Goal: Task Accomplishment & Management: Manage account settings

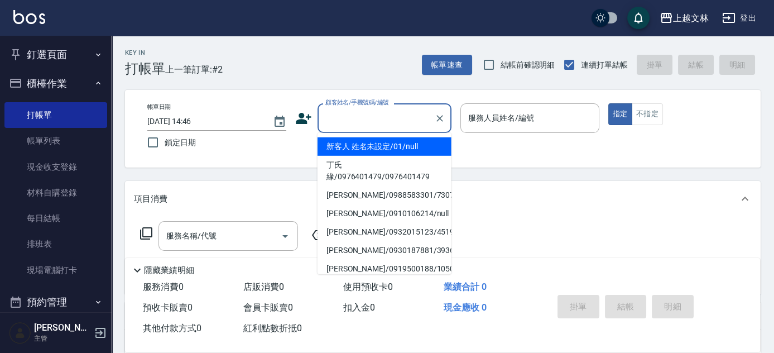
click at [343, 115] on input "顧客姓名/手機號碼/編號" at bounding box center [376, 118] width 107 height 20
click at [359, 143] on li "新客人 姓名未設定/01/null" at bounding box center [384, 146] width 134 height 18
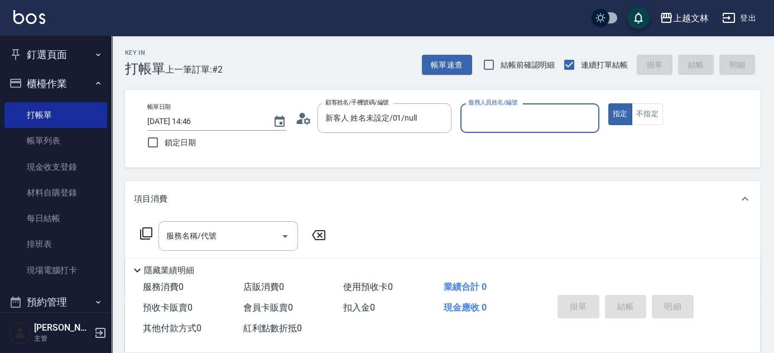
type input "新客人 姓名未設定/01/null"
click at [497, 124] on input "服務人員姓名/編號" at bounding box center [529, 118] width 129 height 20
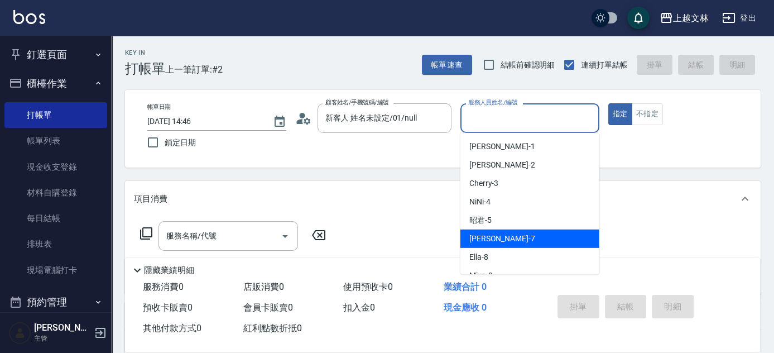
click at [504, 240] on div "Tiffany -7" at bounding box center [529, 238] width 139 height 18
type input "Tiffany-7"
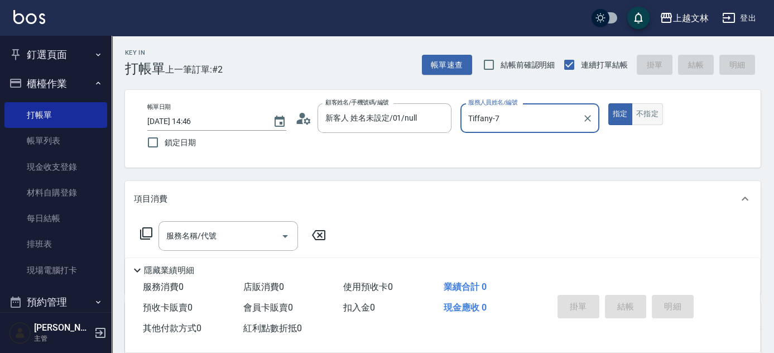
click at [637, 116] on button "不指定" at bounding box center [647, 114] width 31 height 22
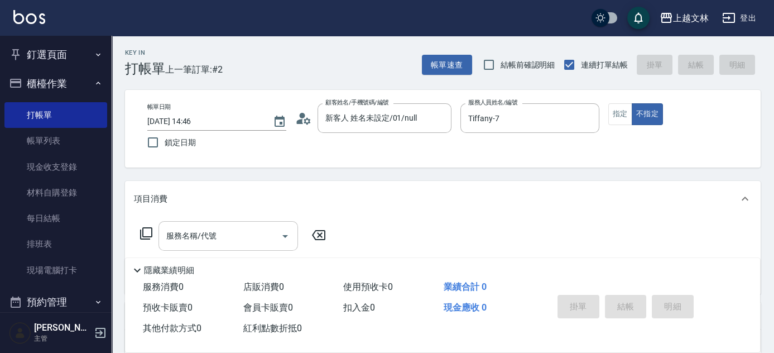
click at [247, 240] on input "服務名稱/代號" at bounding box center [219, 236] width 113 height 20
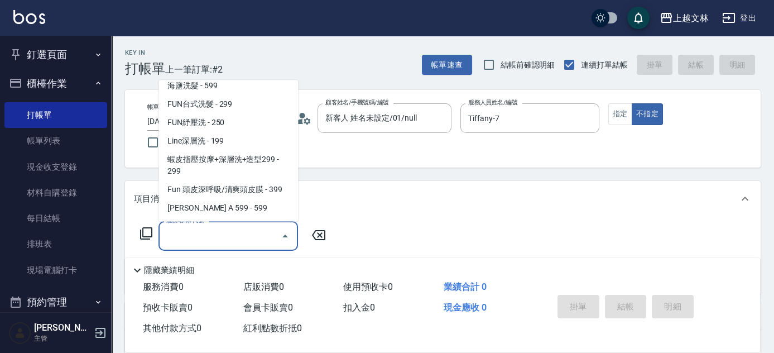
scroll to position [247, 0]
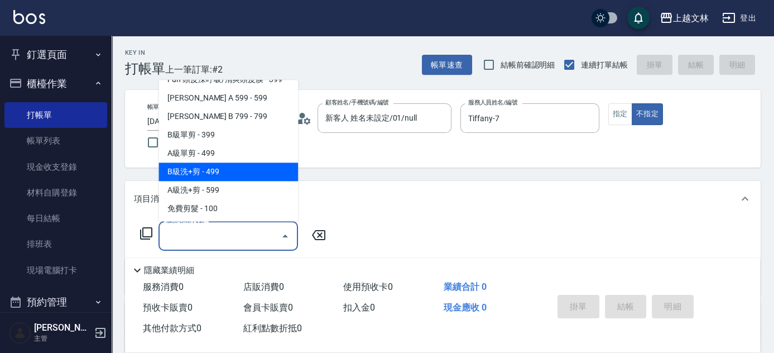
click at [246, 177] on span "B級洗+剪 - 499" at bounding box center [227, 172] width 139 height 18
type input "B級洗+剪(203)"
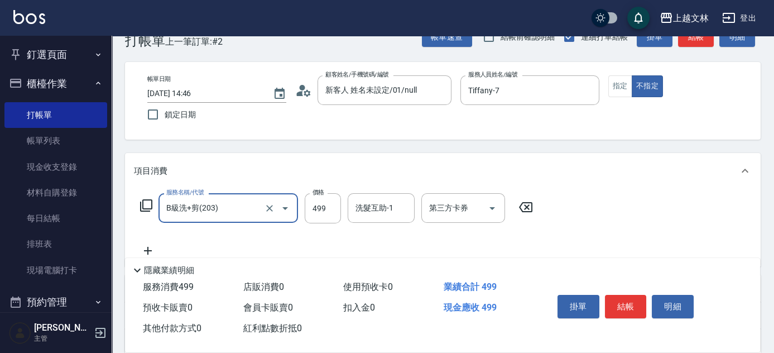
scroll to position [50, 0]
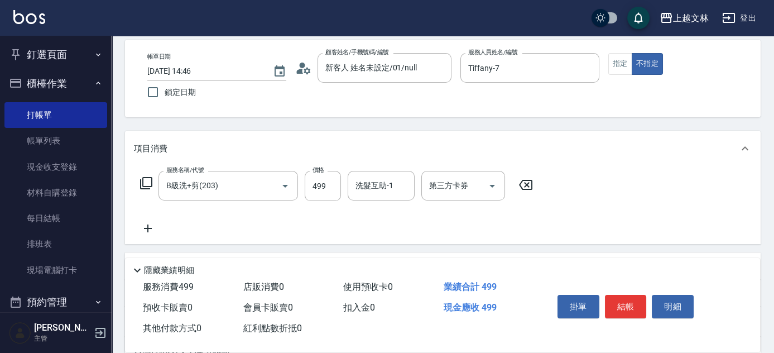
click at [152, 229] on icon at bounding box center [148, 228] width 28 height 13
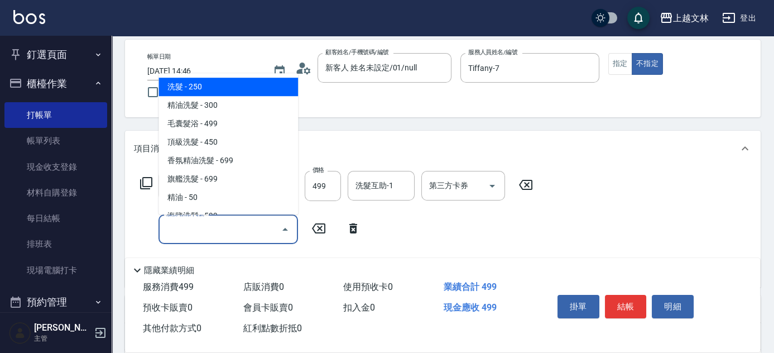
click at [169, 229] on input "服務名稱/代號" at bounding box center [219, 229] width 113 height 20
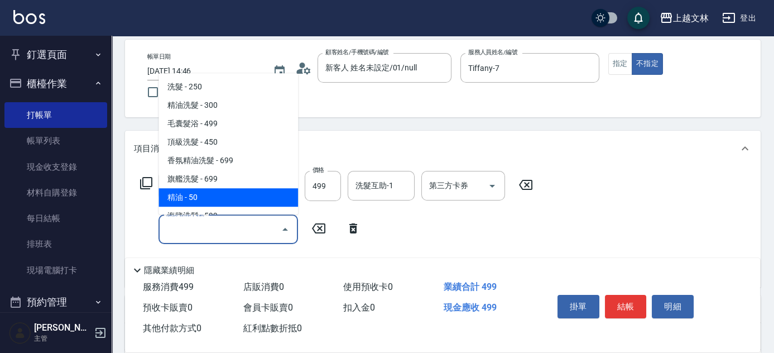
click at [224, 203] on span "精油 - 50" at bounding box center [227, 197] width 139 height 18
type input "精油(107)"
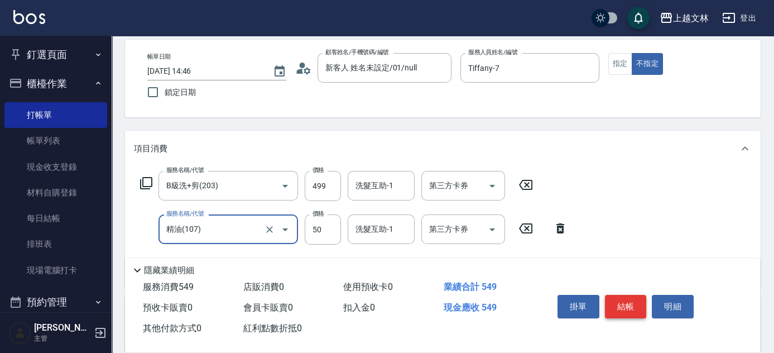
click at [616, 296] on button "結帳" at bounding box center [626, 306] width 42 height 23
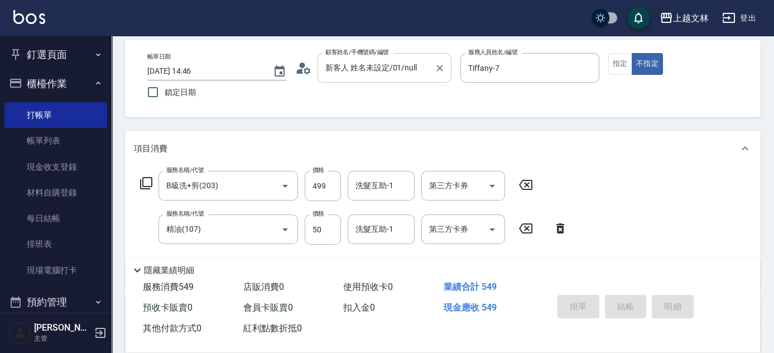
type input "[DATE] 15:54"
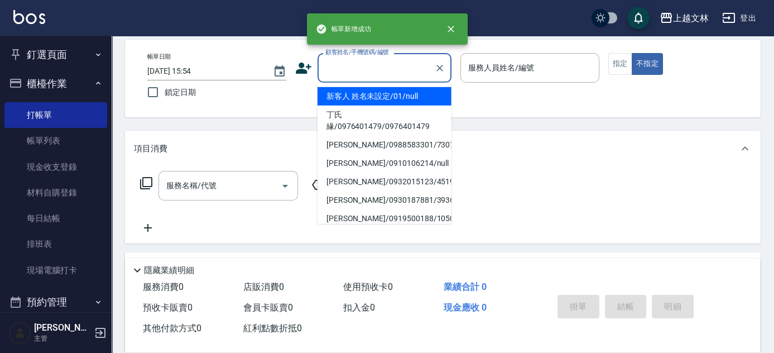
click at [376, 73] on input "顧客姓名/手機號碼/編號" at bounding box center [376, 68] width 107 height 20
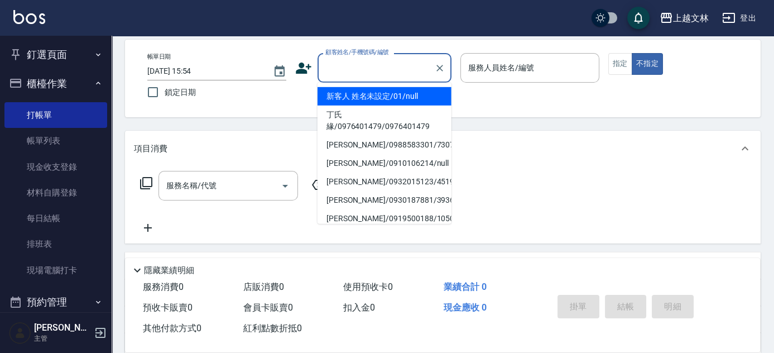
drag, startPoint x: 396, startPoint y: 104, endPoint x: 441, endPoint y: 89, distance: 48.2
click at [394, 104] on li "新客人 姓名未設定/01/null" at bounding box center [384, 96] width 134 height 18
type input "新客人 姓名未設定/01/null"
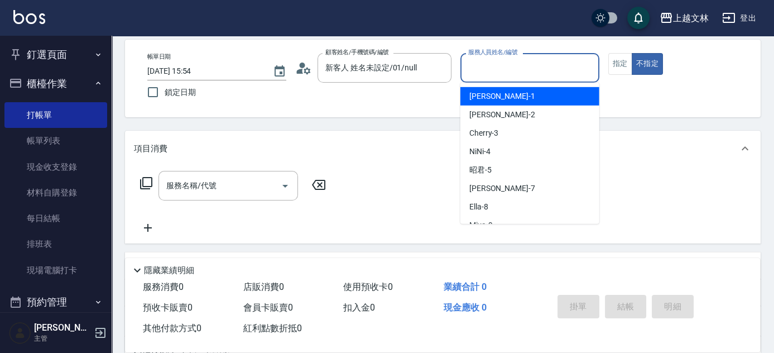
click at [519, 66] on input "服務人員姓名/編號" at bounding box center [529, 68] width 129 height 20
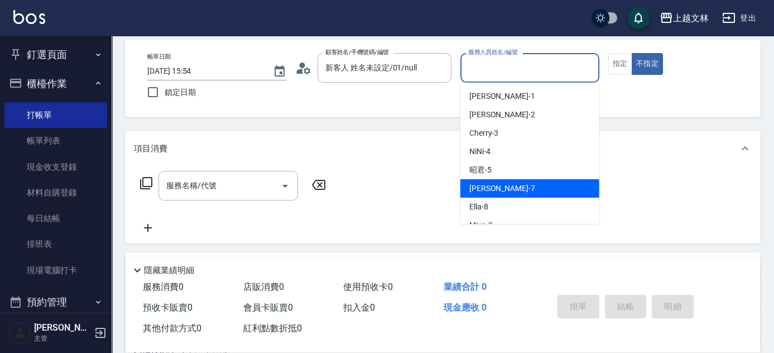
click at [506, 189] on div "Tiffany -7" at bounding box center [529, 188] width 139 height 18
type input "Tiffany-7"
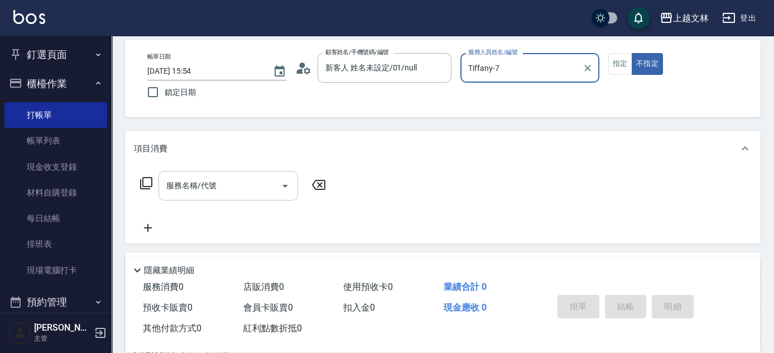
click at [247, 195] on div "服務名稱/代號" at bounding box center [227, 186] width 139 height 30
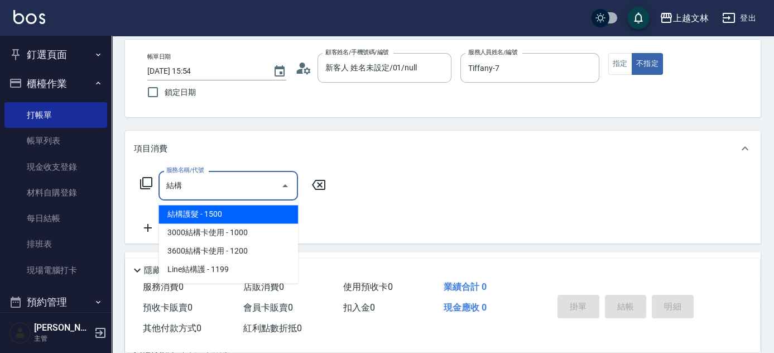
click at [250, 220] on span "結構護髮 - 1500" at bounding box center [227, 214] width 139 height 18
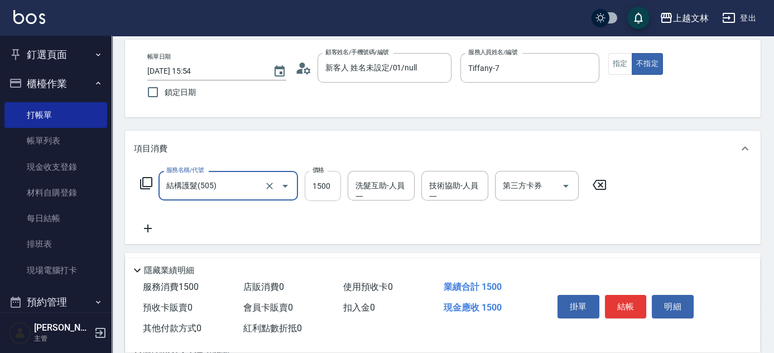
type input "結構護髮(505)"
click at [318, 191] on input "1500" at bounding box center [323, 186] width 36 height 30
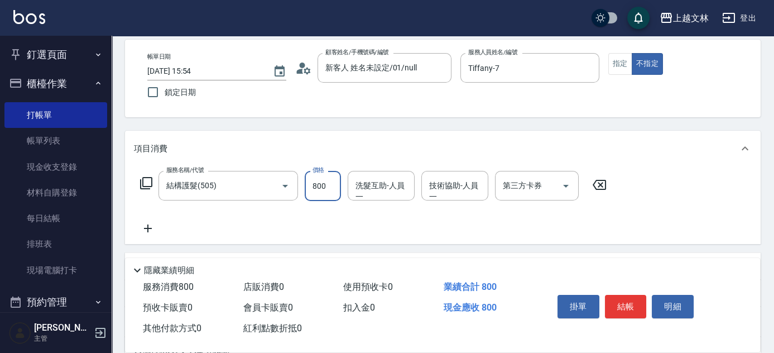
type input "800"
click at [143, 228] on icon at bounding box center [148, 228] width 28 height 13
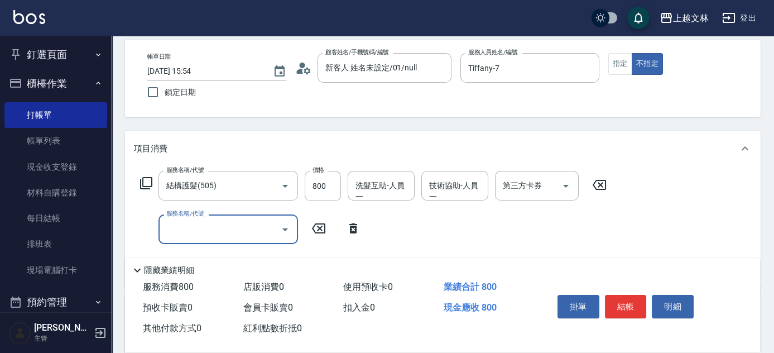
click at [172, 225] on input "服務名稱/代號" at bounding box center [219, 229] width 113 height 20
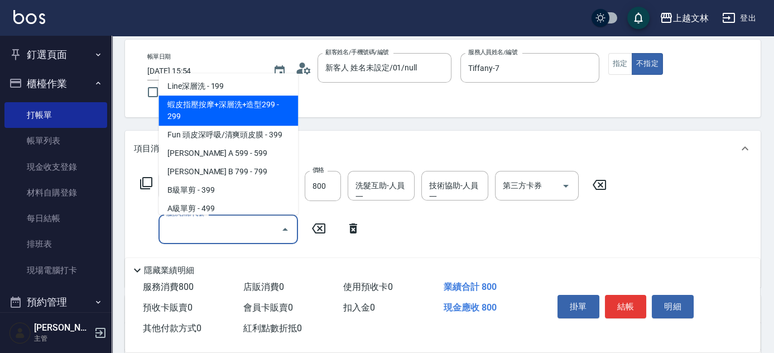
scroll to position [253, 0]
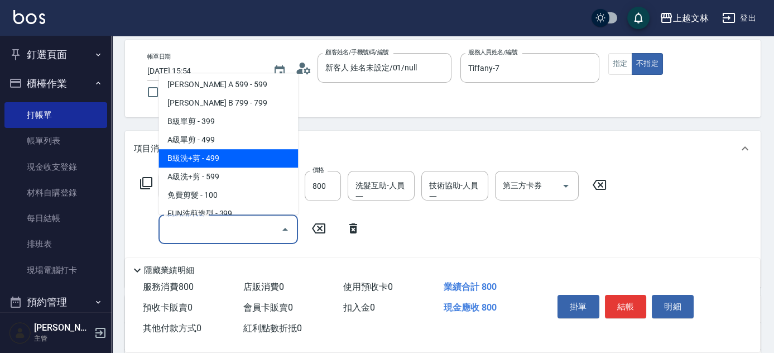
click at [218, 162] on span "B級洗+剪 - 499" at bounding box center [227, 158] width 139 height 18
type input "B級洗+剪(203)"
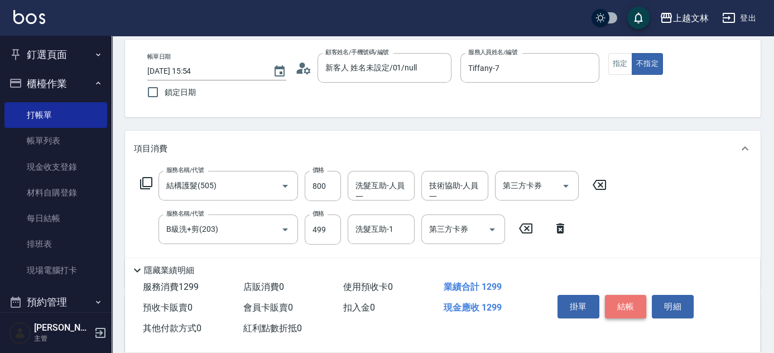
click at [623, 310] on button "結帳" at bounding box center [626, 306] width 42 height 23
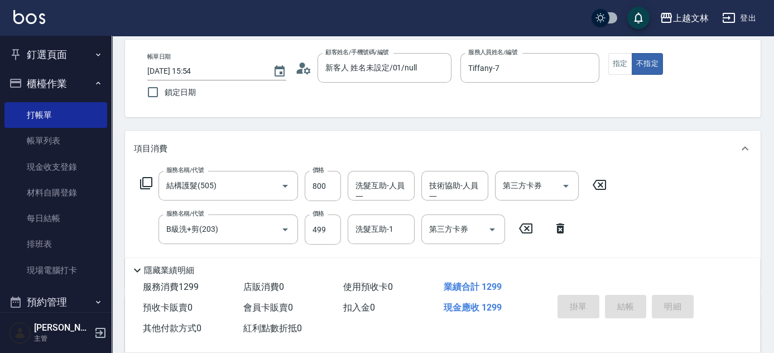
type input "[DATE] 15:55"
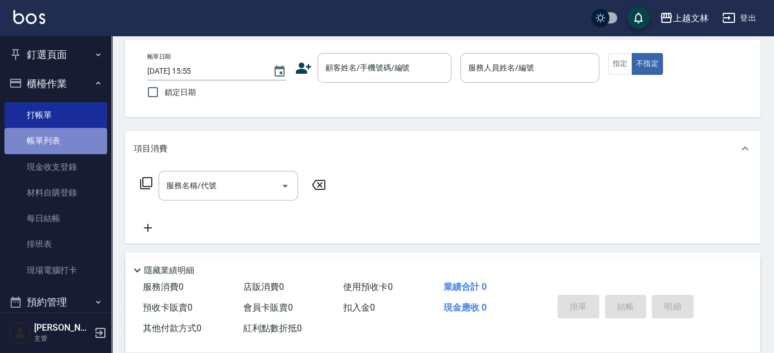
click at [73, 139] on link "帳單列表" at bounding box center [55, 141] width 103 height 26
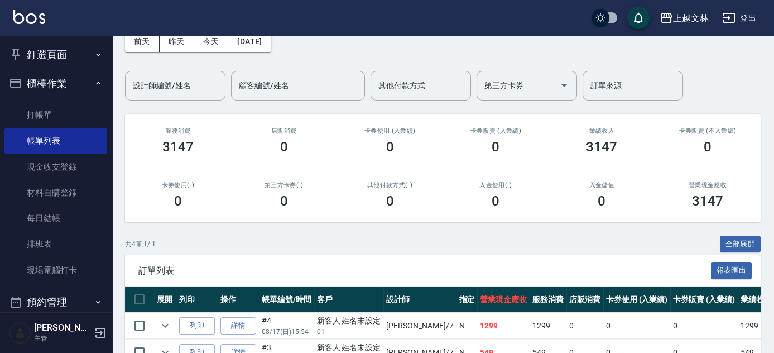
scroll to position [21, 0]
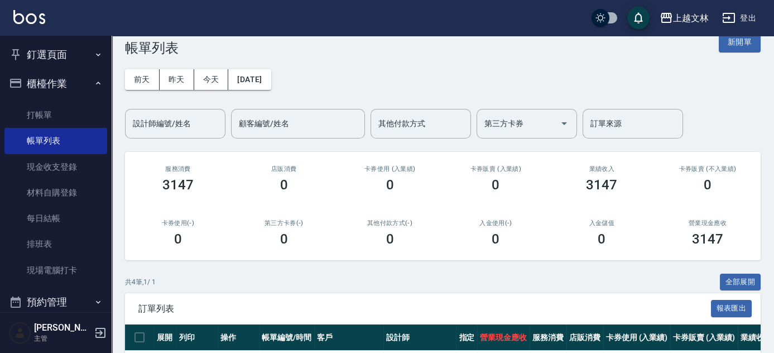
click at [66, 111] on link "打帳單" at bounding box center [55, 115] width 103 height 26
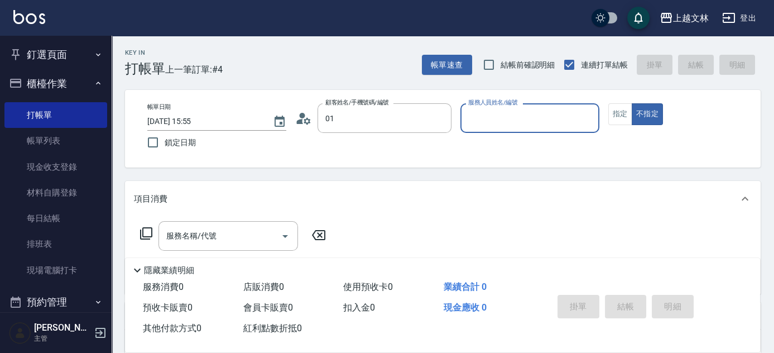
type input "新客人 姓名未設定/01/null"
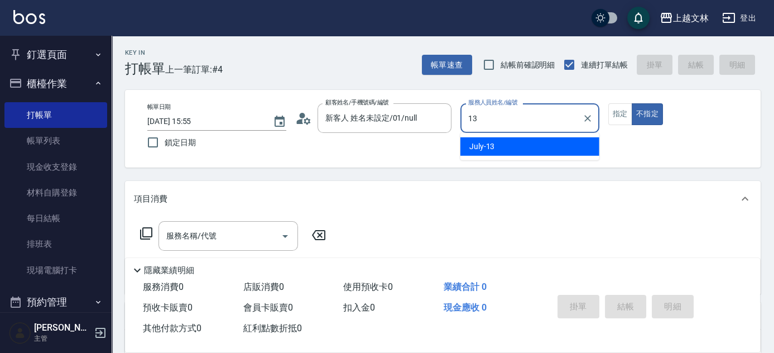
type input "July-13"
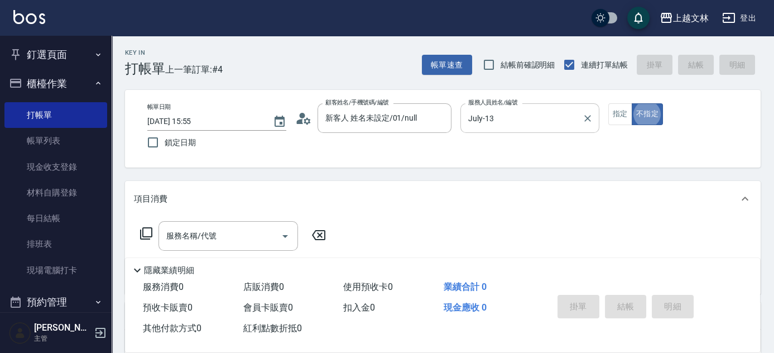
type button "false"
click at [614, 123] on button "指定" at bounding box center [620, 114] width 24 height 22
click at [151, 230] on icon at bounding box center [145, 233] width 13 height 13
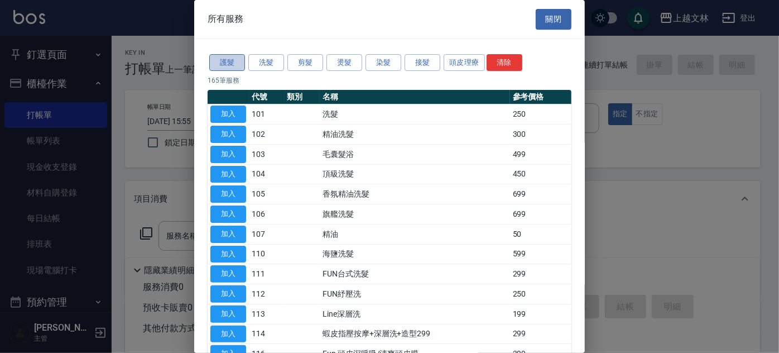
click at [219, 60] on button "護髮" at bounding box center [227, 62] width 36 height 17
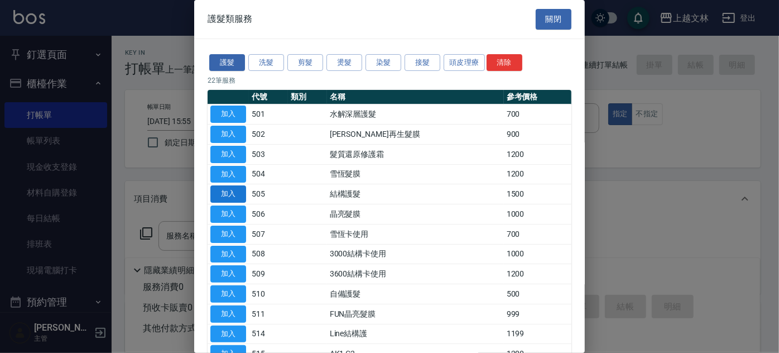
click at [240, 194] on button "加入" at bounding box center [228, 193] width 36 height 17
type input "結構護髮(505)"
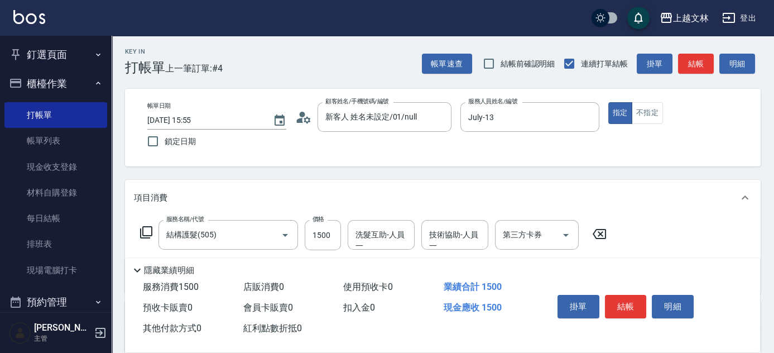
scroll to position [193, 0]
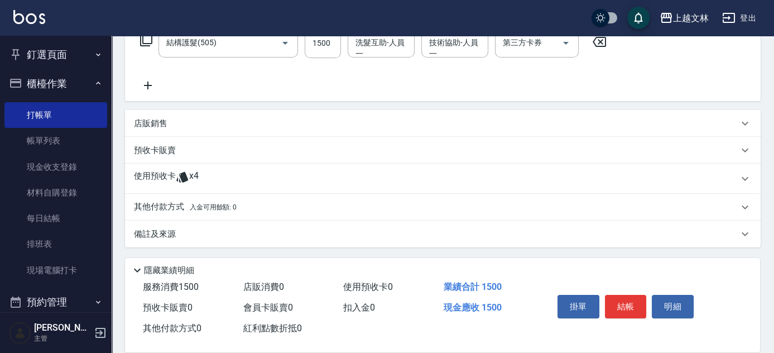
click at [146, 83] on icon at bounding box center [148, 85] width 28 height 13
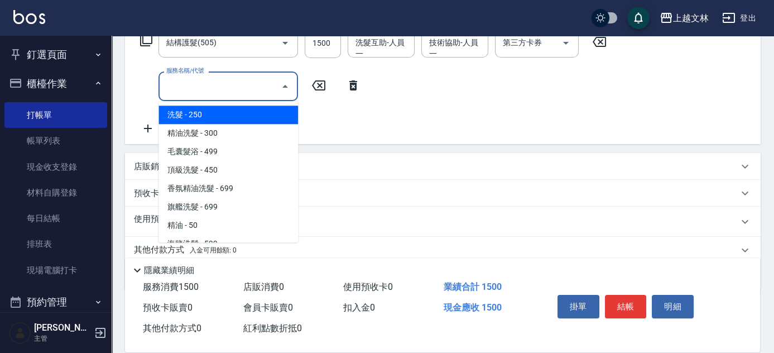
click at [179, 88] on input "服務名稱/代號" at bounding box center [219, 86] width 113 height 20
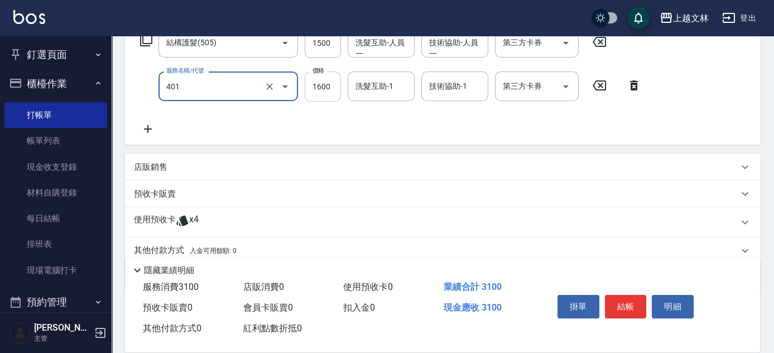
click at [333, 92] on input "1600" at bounding box center [323, 86] width 36 height 30
type input "基本染髮(401)"
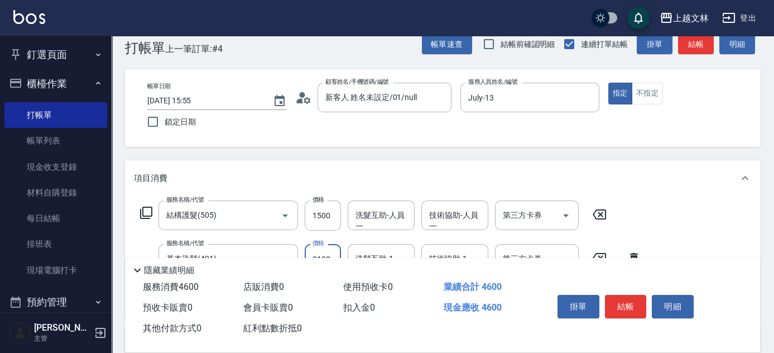
scroll to position [0, 0]
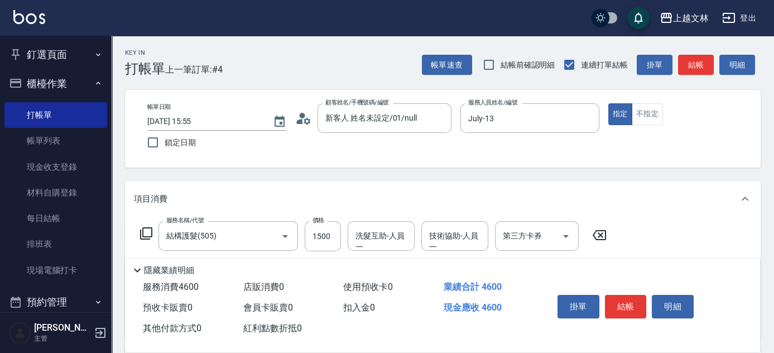
type input "3100"
click at [768, 169] on div "Key In 打帳單 上一筆訂單:#4 帳單速查 結帳前確認明細 連續打單結帳 掛單 結帳 明細 帳單日期 [DATE] 15:55 鎖定日期 顧客姓名/手機…" at bounding box center [443, 313] width 662 height 554
click at [631, 307] on button "結帳" at bounding box center [626, 306] width 42 height 23
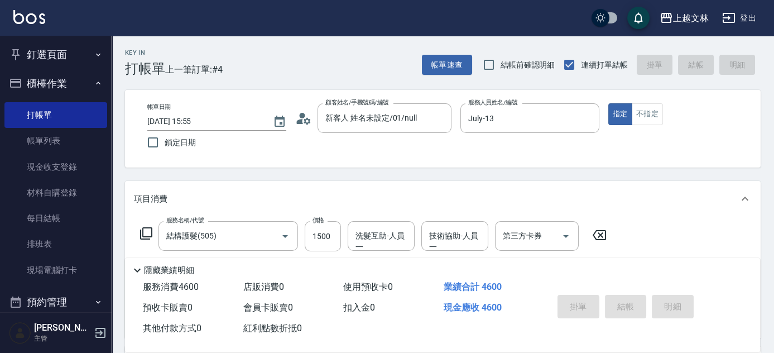
type input "[DATE] 16:15"
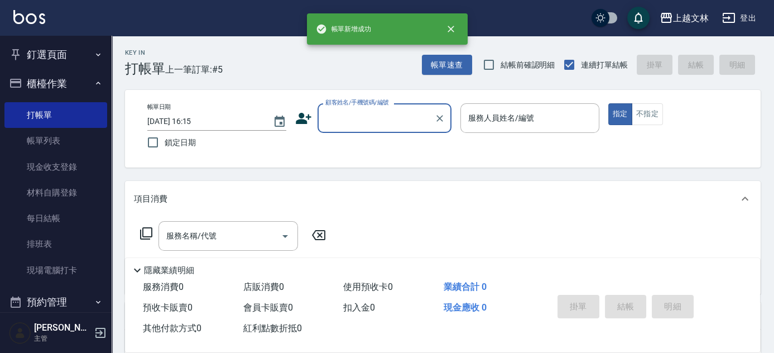
click at [46, 92] on button "櫃檯作業" at bounding box center [55, 83] width 103 height 29
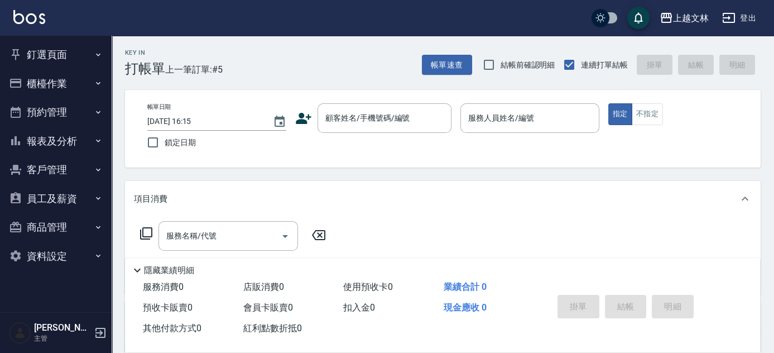
click at [95, 143] on icon "button" at bounding box center [98, 140] width 9 height 9
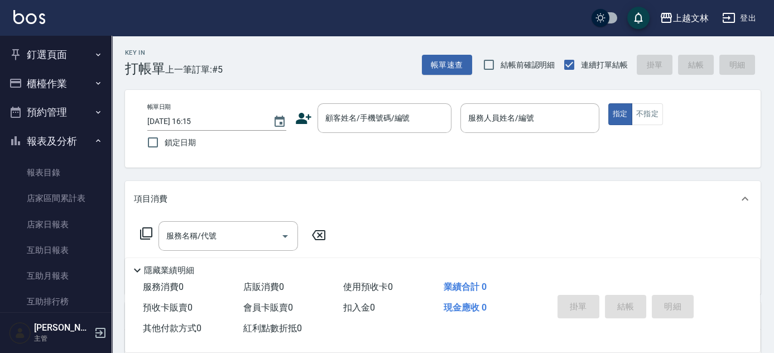
scroll to position [242, 0]
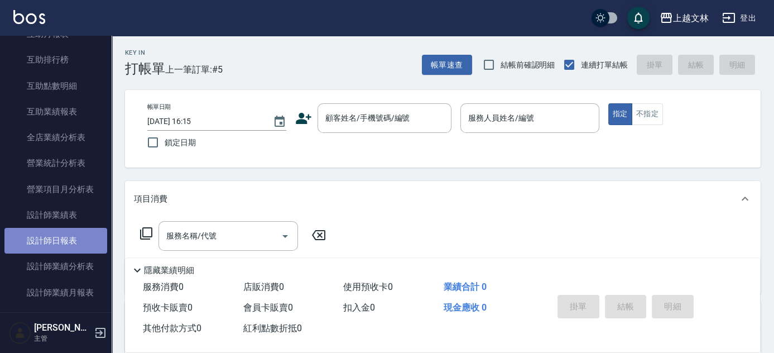
click at [88, 240] on link "設計師日報表" at bounding box center [55, 241] width 103 height 26
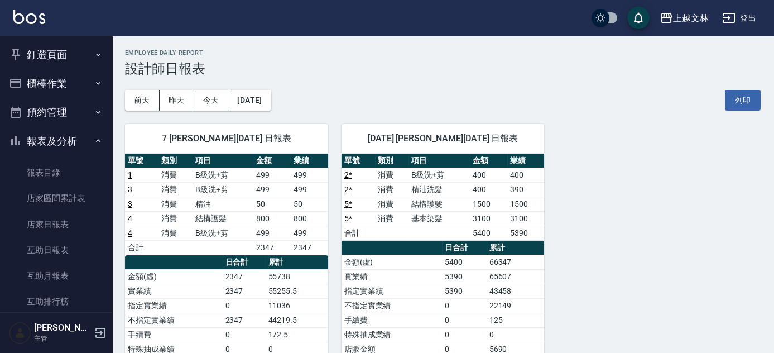
click at [60, 79] on button "櫃檯作業" at bounding box center [55, 83] width 103 height 29
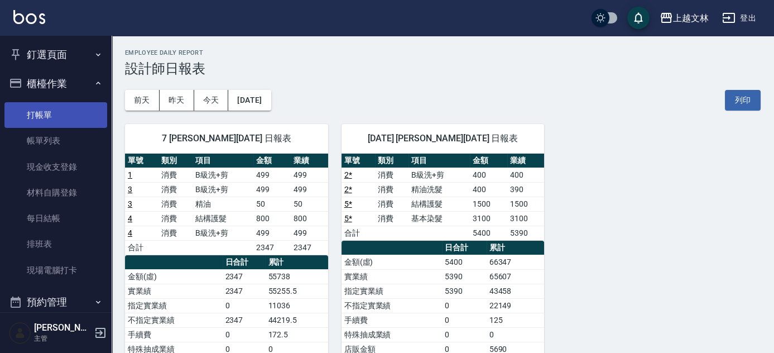
click at [52, 109] on link "打帳單" at bounding box center [55, 115] width 103 height 26
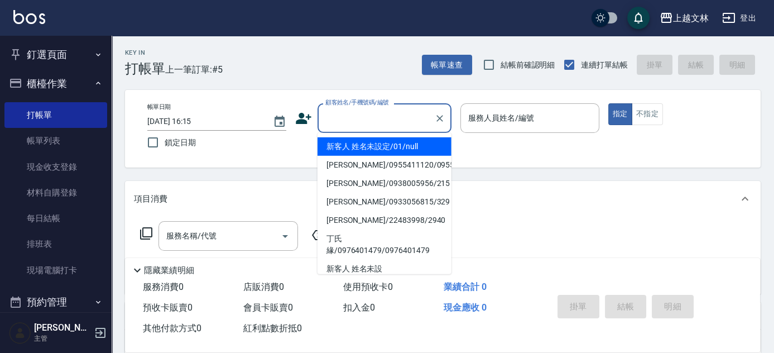
click at [375, 113] on input "顧客姓名/手機號碼/編號" at bounding box center [376, 118] width 107 height 20
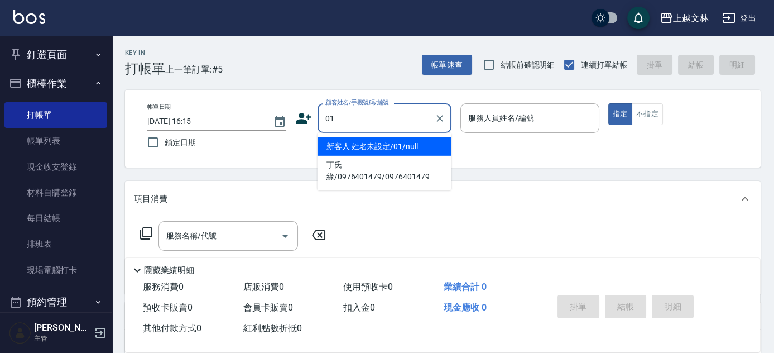
type input "新客人 姓名未設定/01/null"
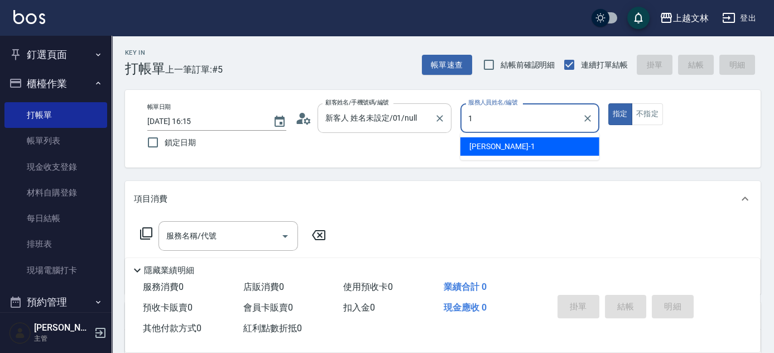
type input "1"
type button "true"
type input "[PERSON_NAME]-1"
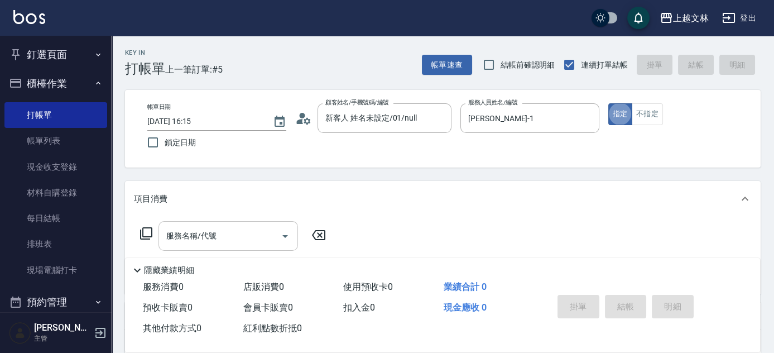
click at [235, 232] on input "服務名稱/代號" at bounding box center [219, 236] width 113 height 20
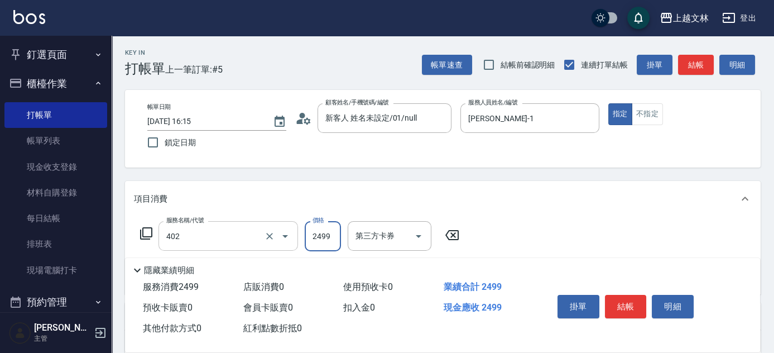
type input "嚴選染髮(402)"
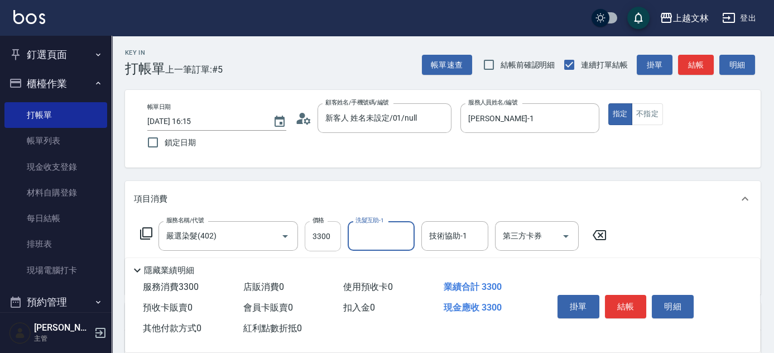
click at [321, 239] on input "3300" at bounding box center [323, 236] width 36 height 30
type input "3800"
type input "牛牛-25"
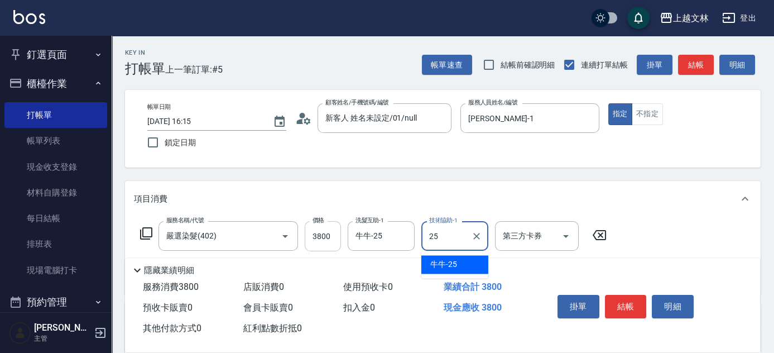
type input "牛牛-25"
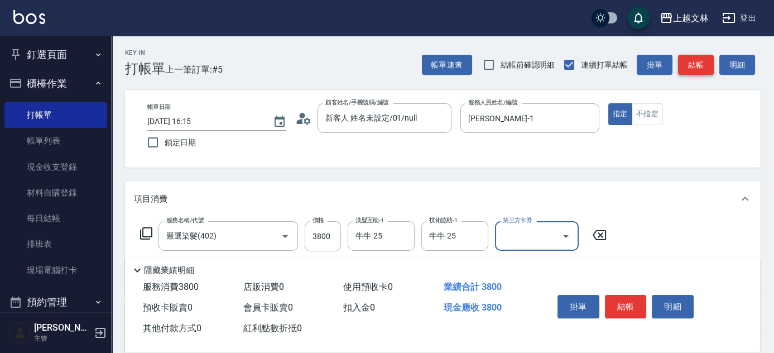
click at [703, 65] on button "結帳" at bounding box center [696, 65] width 36 height 21
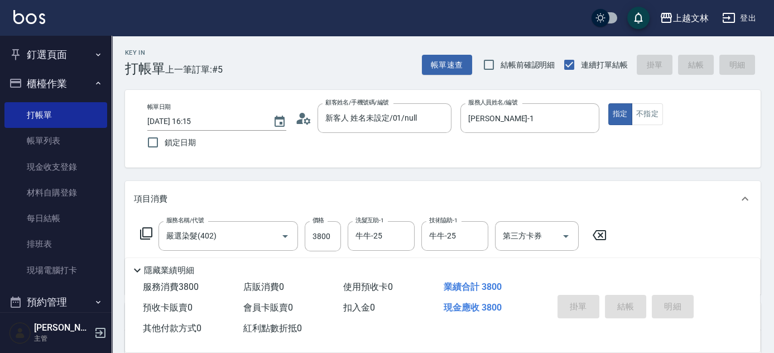
type input "[DATE] 16:26"
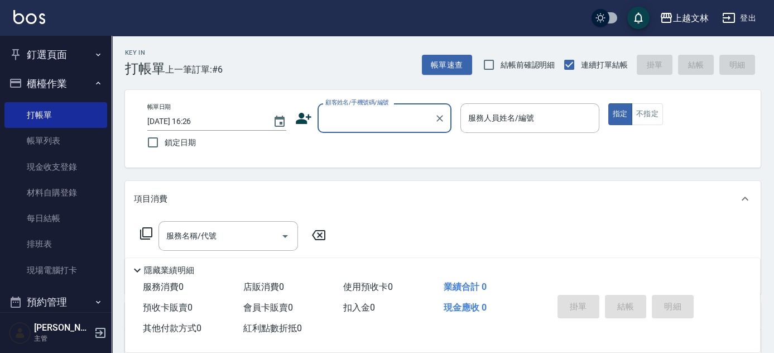
drag, startPoint x: 406, startPoint y: 131, endPoint x: 394, endPoint y: 122, distance: 14.7
click at [405, 131] on div "顧客姓名/手機號碼/編號" at bounding box center [384, 118] width 134 height 30
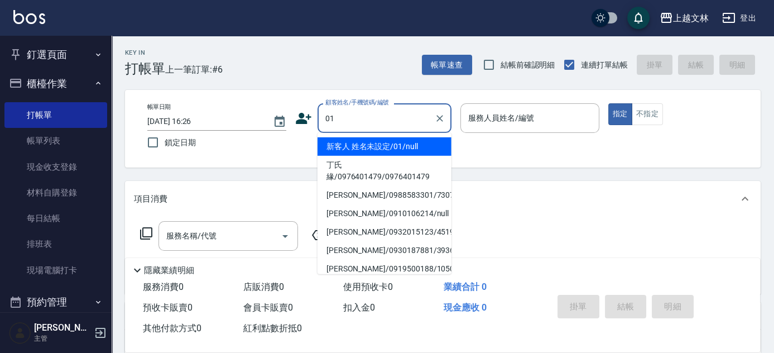
type input "新客人 姓名未設定/01/null"
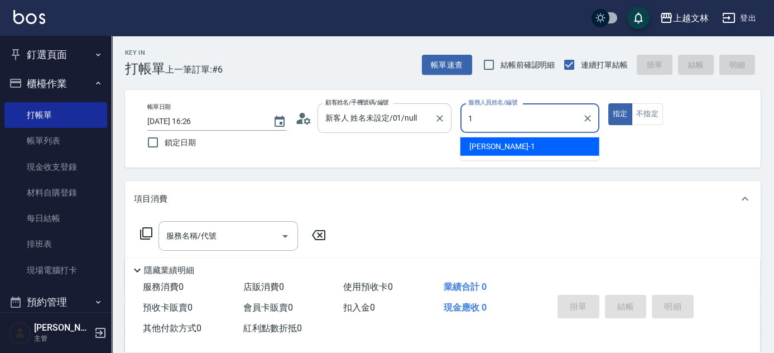
type input "[PERSON_NAME]-1"
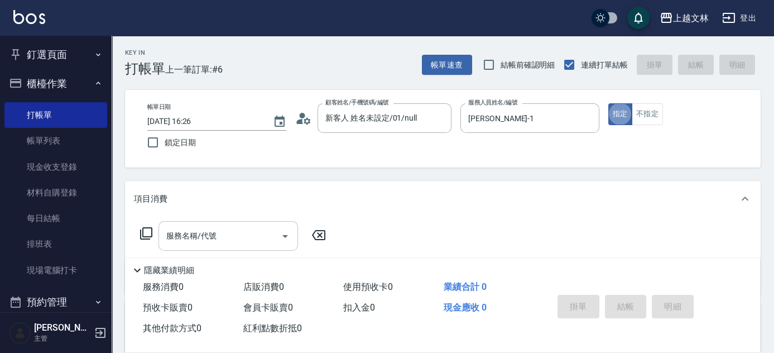
click at [248, 237] on input "服務名稱/代號" at bounding box center [219, 236] width 113 height 20
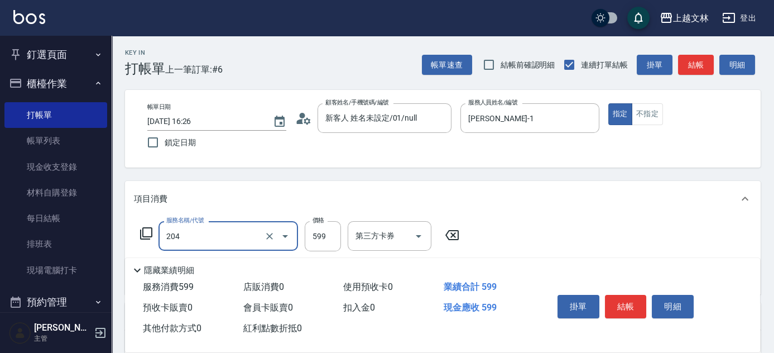
type input "A級洗+剪(204)"
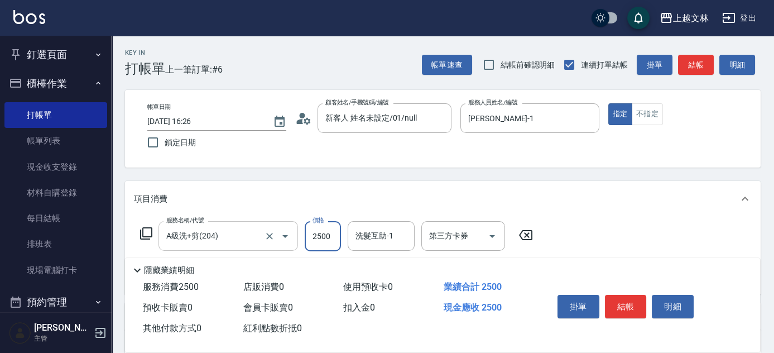
type input "2500"
click at [250, 230] on input "A級洗+剪(204)" at bounding box center [212, 236] width 98 height 20
type input "嚴選染髮(402)"
type input "2500"
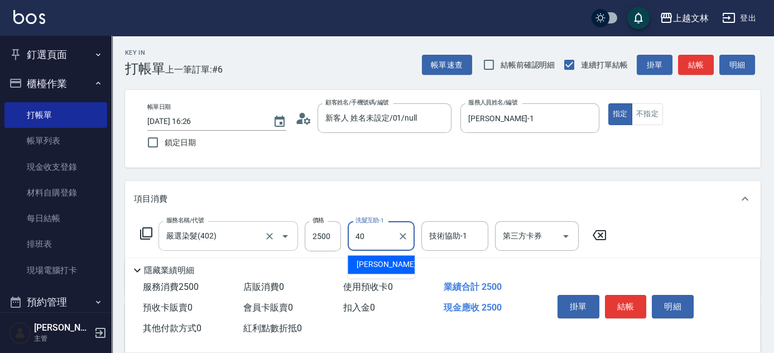
type input "[PERSON_NAME]-40"
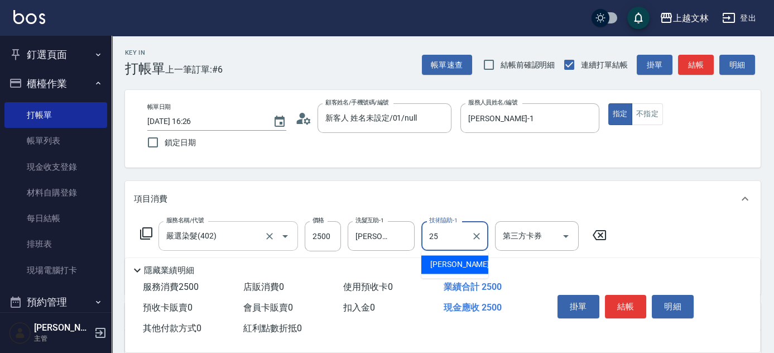
type input "牛牛-25"
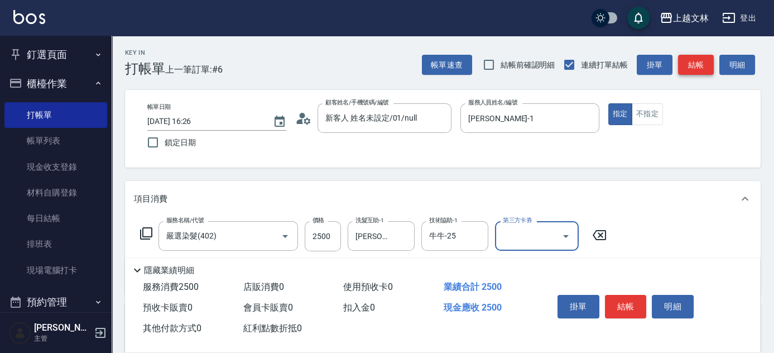
click at [709, 66] on button "結帳" at bounding box center [696, 65] width 36 height 21
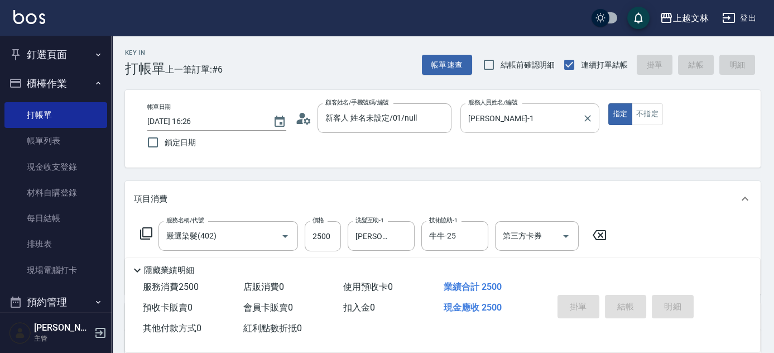
type input "[DATE] 16:27"
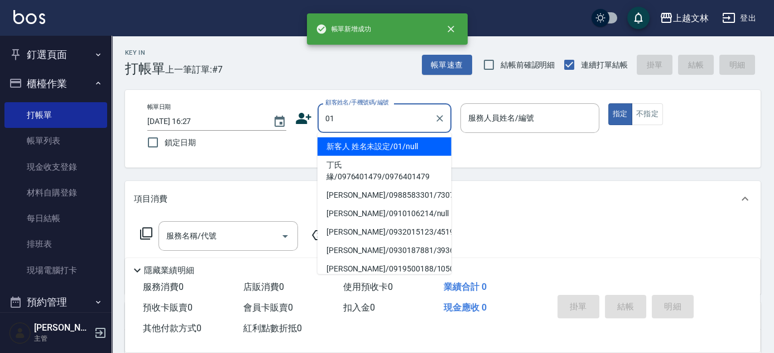
type input "新客人 姓名未設定/01/null"
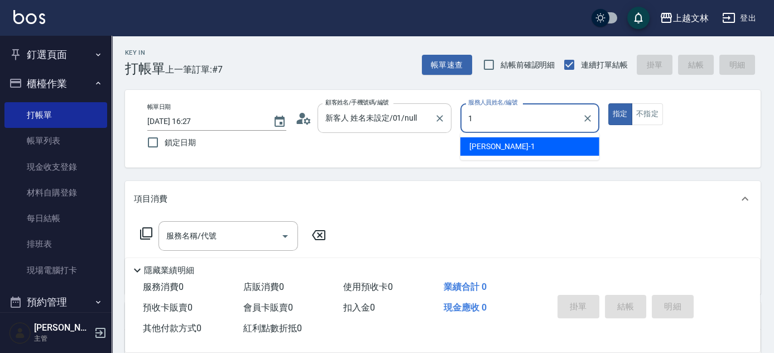
type input "[PERSON_NAME]-1"
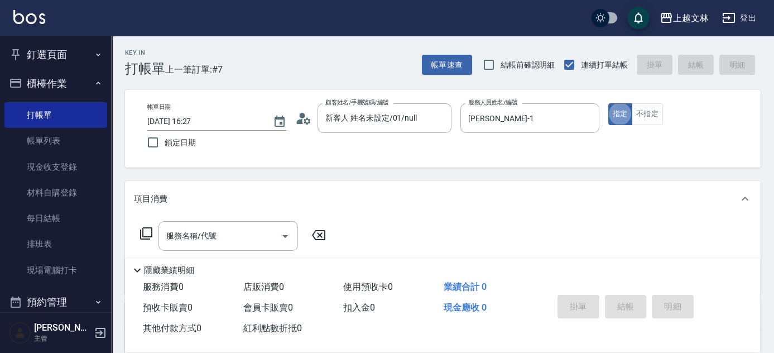
drag, startPoint x: 216, startPoint y: 240, endPoint x: 191, endPoint y: 239, distance: 24.6
click at [216, 240] on div "服務名稱/代號 服務名稱/代號" at bounding box center [227, 236] width 139 height 30
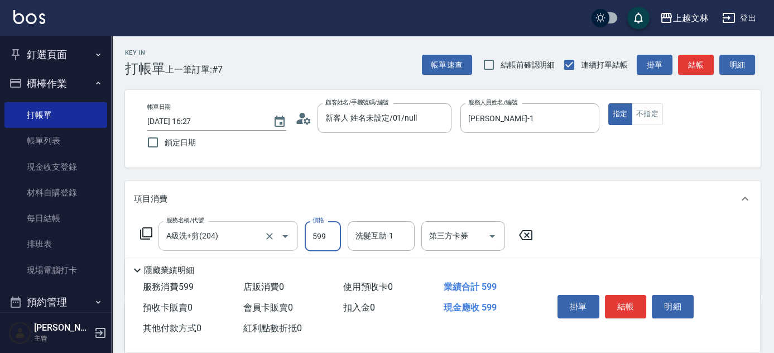
click at [234, 238] on input "A級洗+剪(204)" at bounding box center [212, 236] width 98 height 20
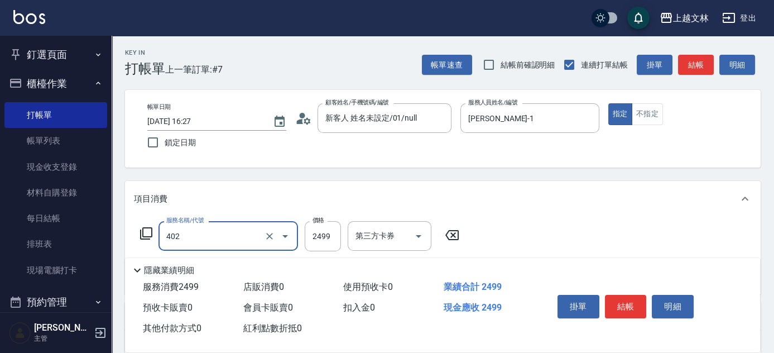
type input "嚴選染髮(402)"
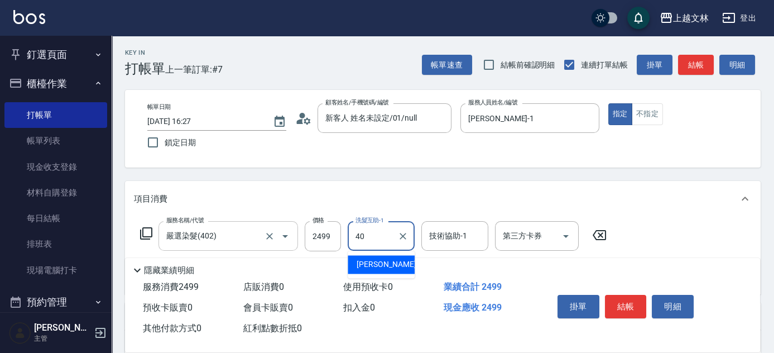
type input "[PERSON_NAME]-40"
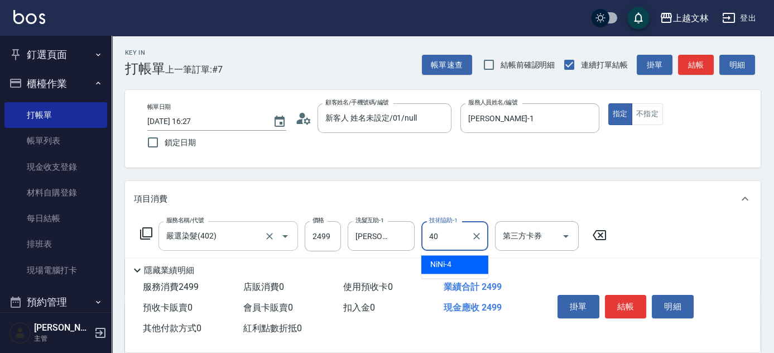
type input "[PERSON_NAME]-40"
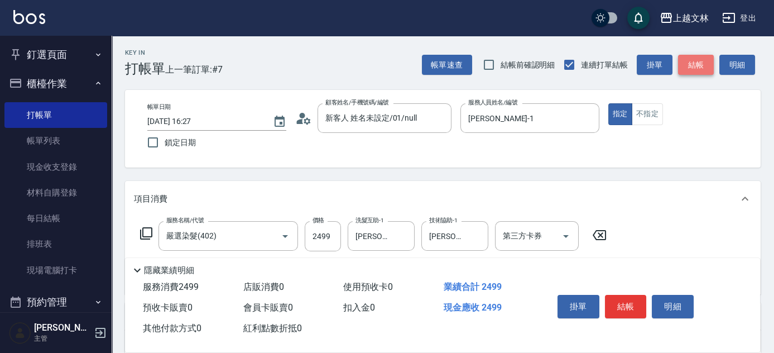
click at [701, 69] on button "結帳" at bounding box center [696, 65] width 36 height 21
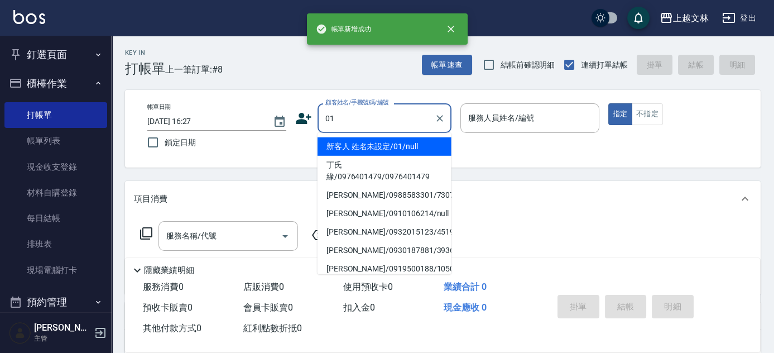
type input "新客人 姓名未設定/01/null"
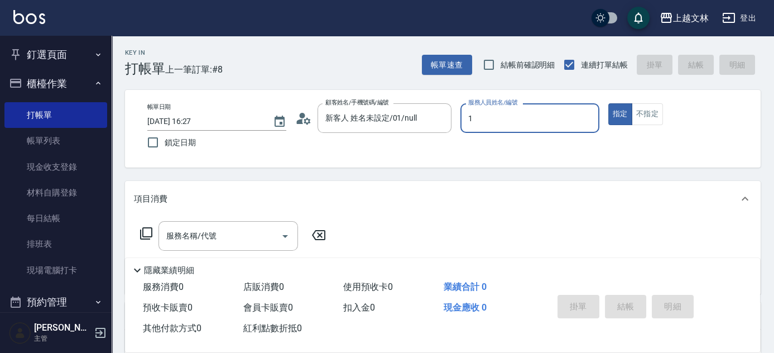
type input "[PERSON_NAME]-1"
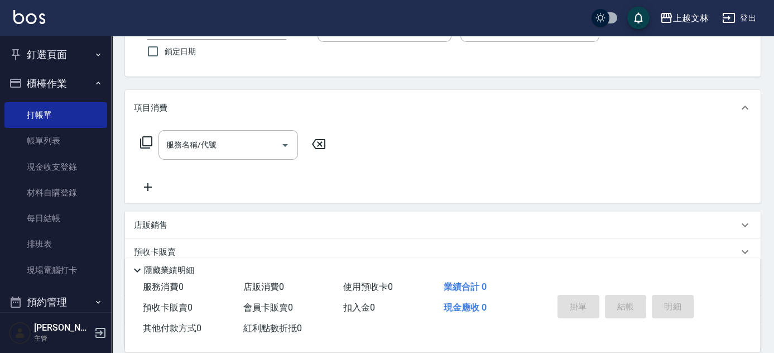
scroll to position [94, 0]
drag, startPoint x: 148, startPoint y: 182, endPoint x: 177, endPoint y: 158, distance: 37.3
click at [148, 182] on icon at bounding box center [148, 183] width 28 height 13
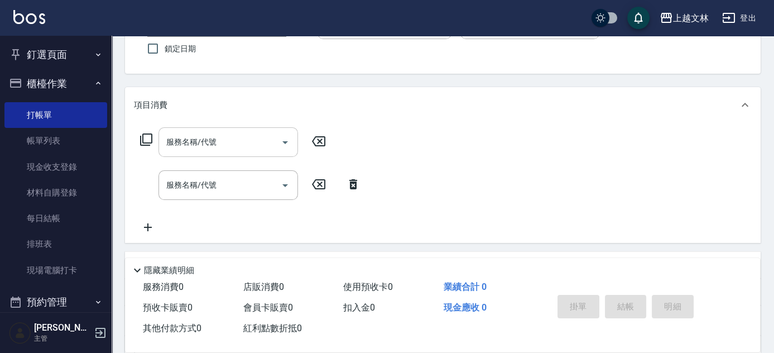
click at [184, 147] on input "服務名稱/代號" at bounding box center [219, 142] width 113 height 20
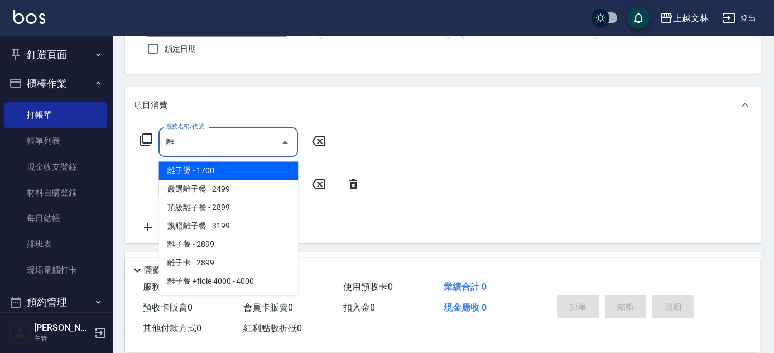
click at [220, 169] on span "離子燙 - 1700" at bounding box center [227, 170] width 139 height 18
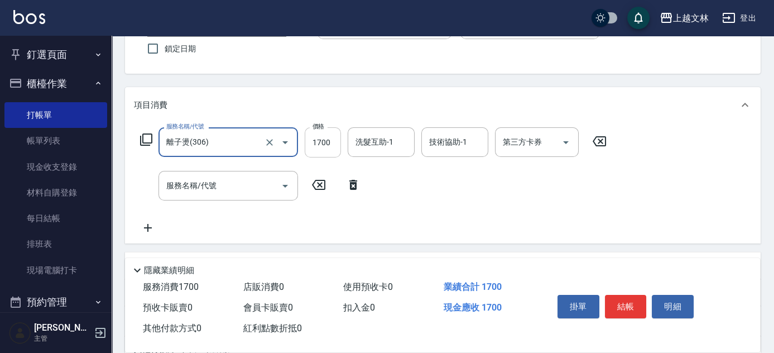
type input "離子燙(306)"
click at [309, 150] on input "1700" at bounding box center [323, 142] width 36 height 30
type input "2500"
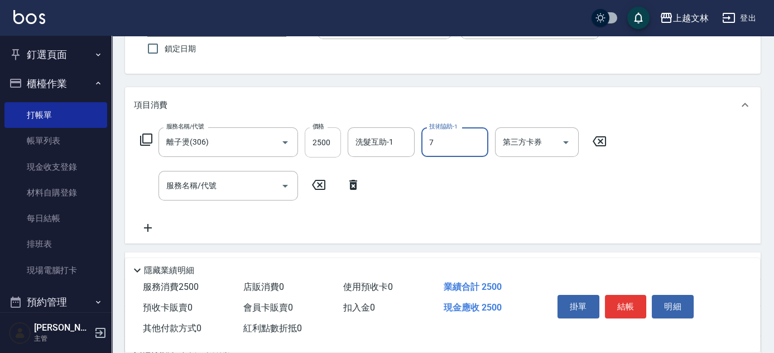
type input "Tiffany-7"
click at [376, 144] on div "洗髮互助-1 洗髮互助-1" at bounding box center [381, 142] width 67 height 30
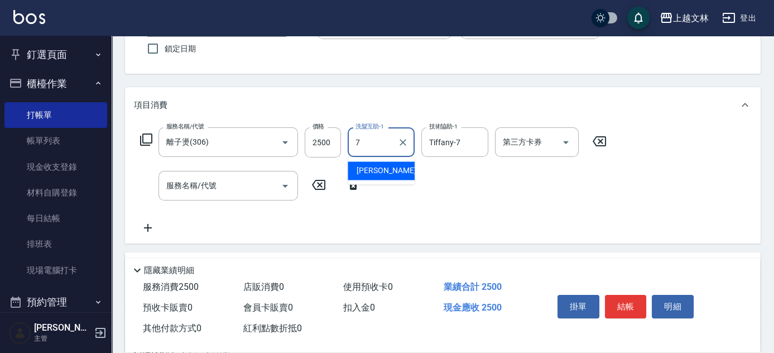
type input "Tiffany-7"
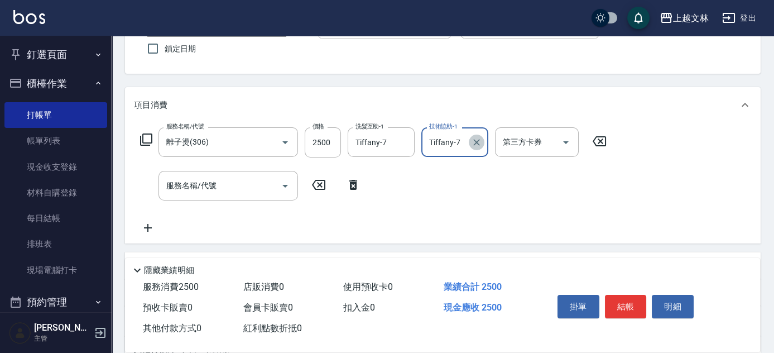
click at [479, 142] on icon "Clear" at bounding box center [476, 142] width 11 height 11
click at [461, 142] on input "技術協助-1" at bounding box center [454, 142] width 57 height 20
type input "牛牛-25"
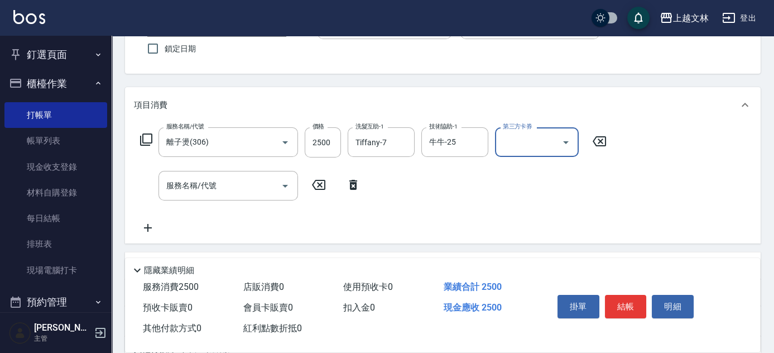
click at [205, 191] on input "服務名稱/代號" at bounding box center [219, 186] width 113 height 20
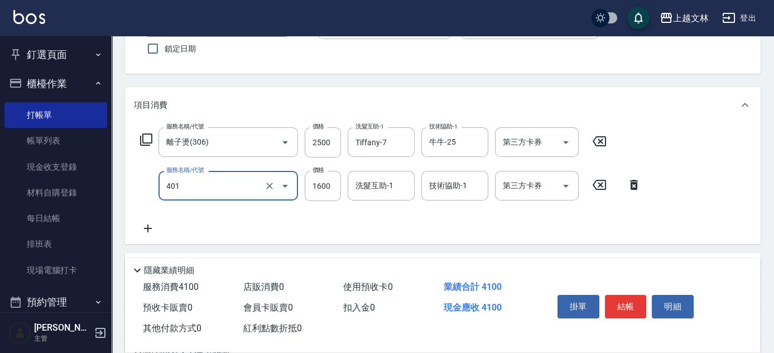
type input "基本染髮(401)"
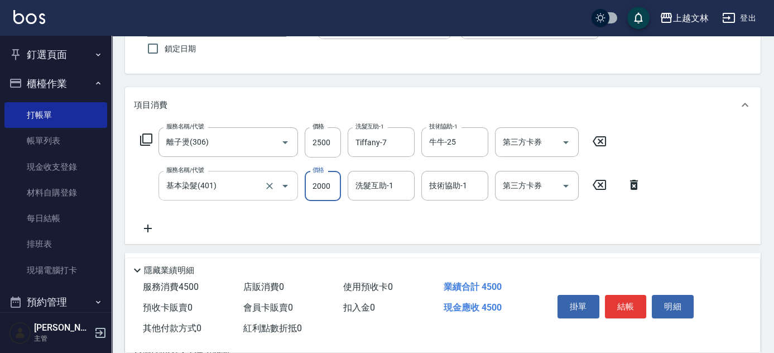
type input "2000"
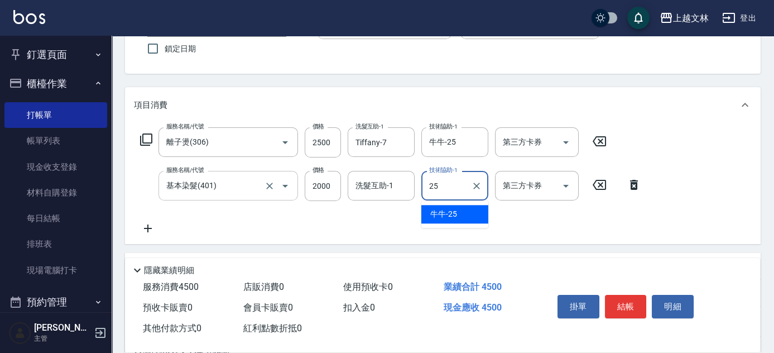
type input "牛牛-25"
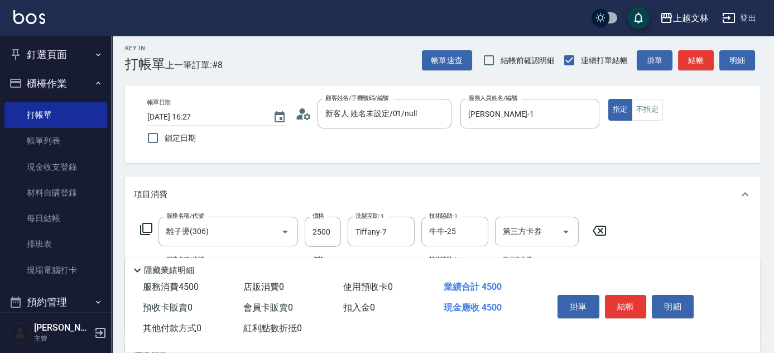
scroll to position [0, 0]
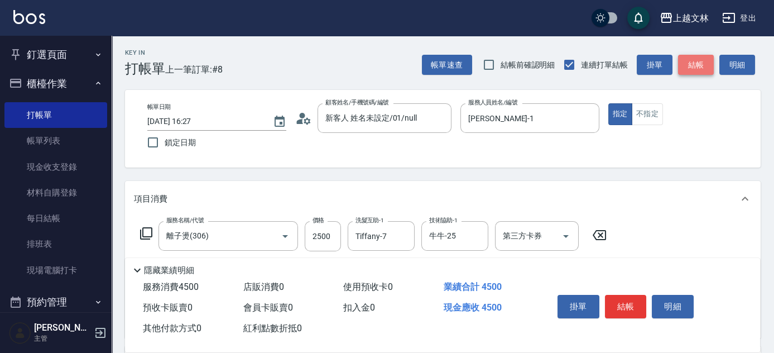
click at [701, 65] on button "結帳" at bounding box center [696, 65] width 36 height 21
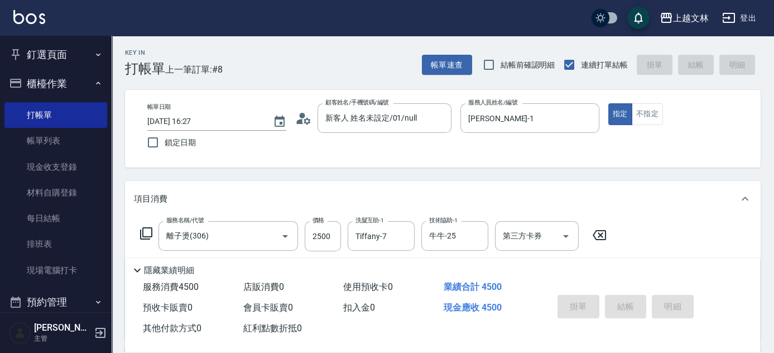
type input "[DATE] 16:28"
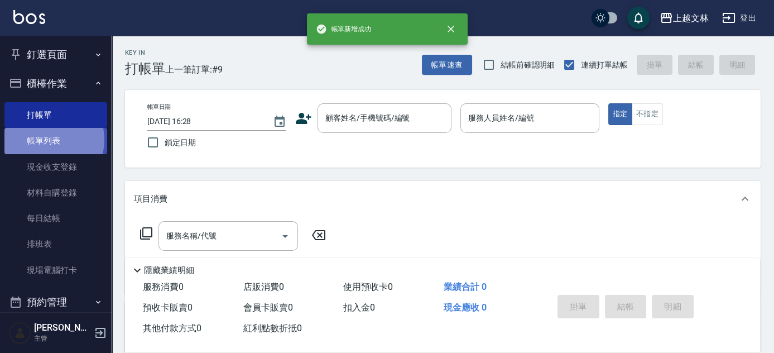
click at [42, 139] on link "帳單列表" at bounding box center [55, 141] width 103 height 26
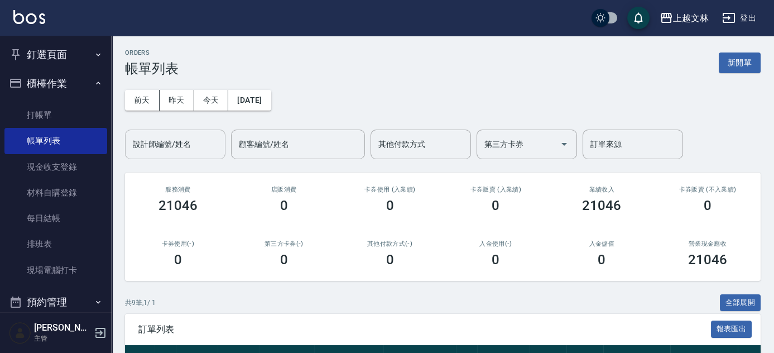
click at [191, 139] on input "設計師編號/姓名" at bounding box center [175, 144] width 90 height 20
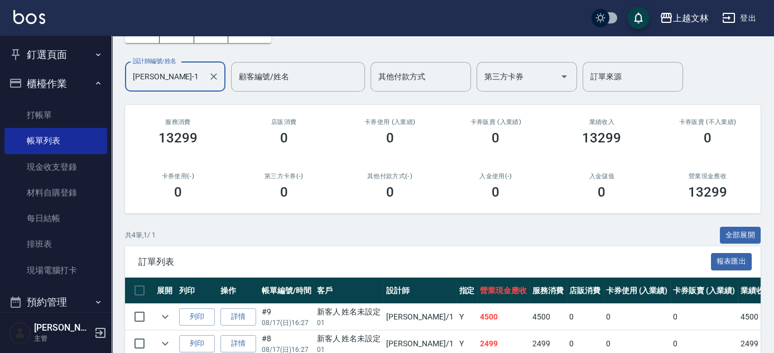
scroll to position [159, 0]
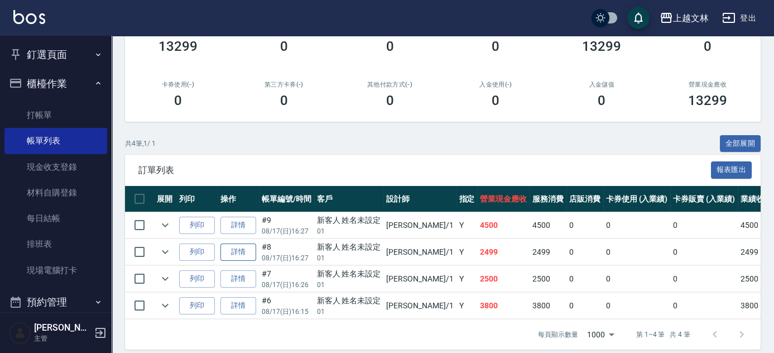
type input "[PERSON_NAME]-1"
click at [233, 252] on link "詳情" at bounding box center [238, 251] width 36 height 17
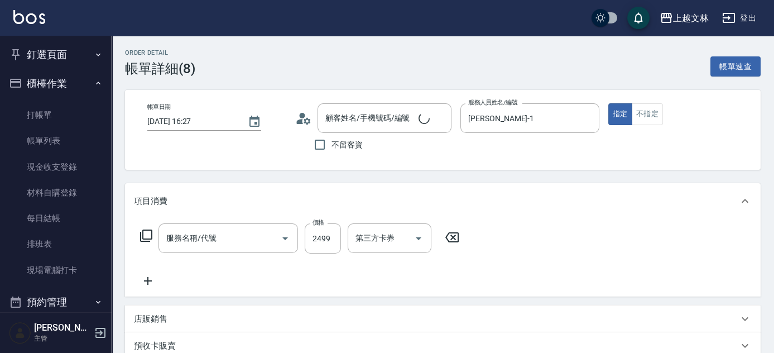
type input "[DATE] 16:27"
type input "[PERSON_NAME]-1"
type input "嚴選染髮(402)"
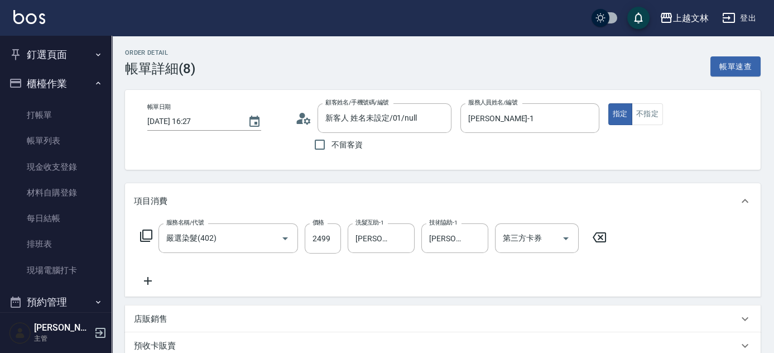
type input "新客人 姓名未設定/01/null"
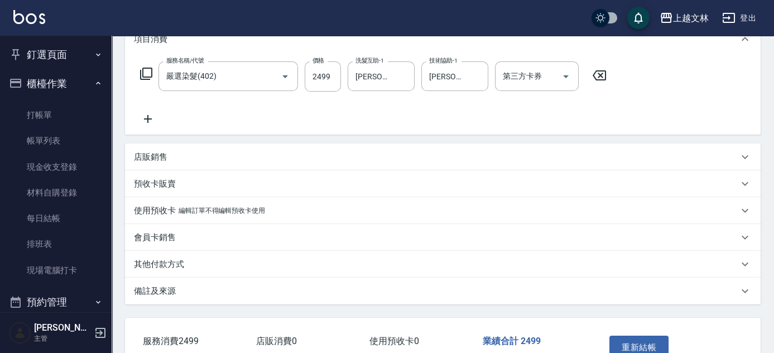
scroll to position [232, 0]
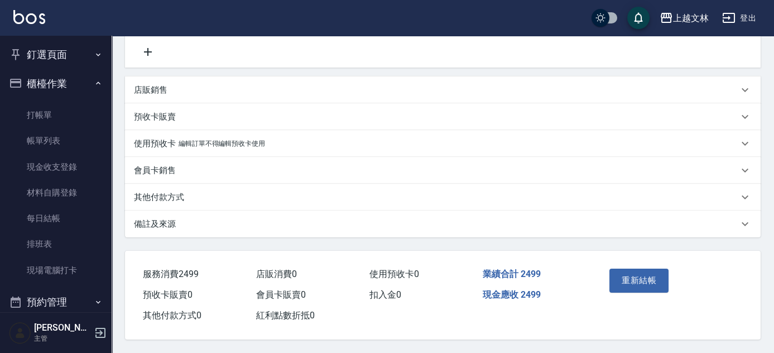
click at [172, 86] on div "店販銷售" at bounding box center [436, 90] width 604 height 12
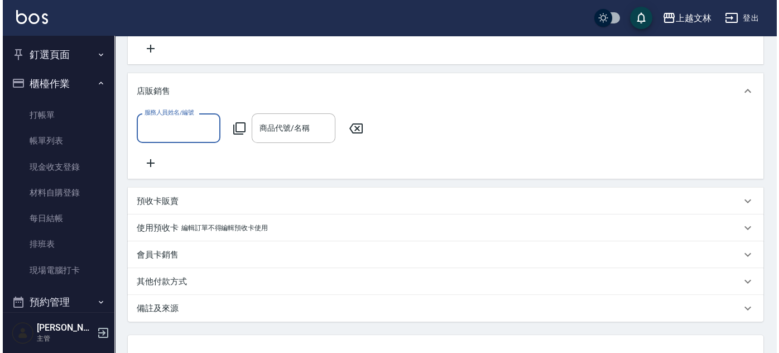
scroll to position [0, 0]
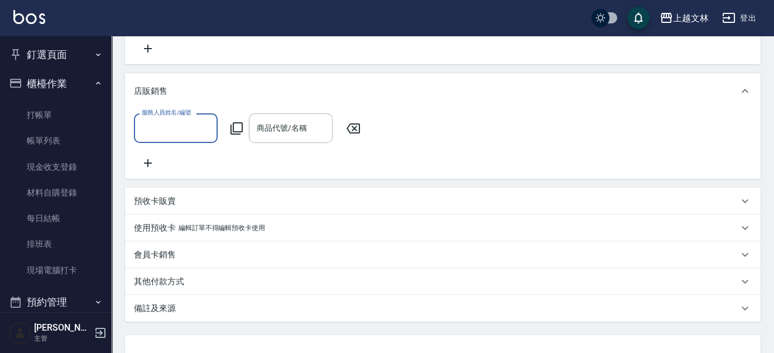
click at [171, 129] on input "服務人員姓名/編號" at bounding box center [176, 128] width 74 height 20
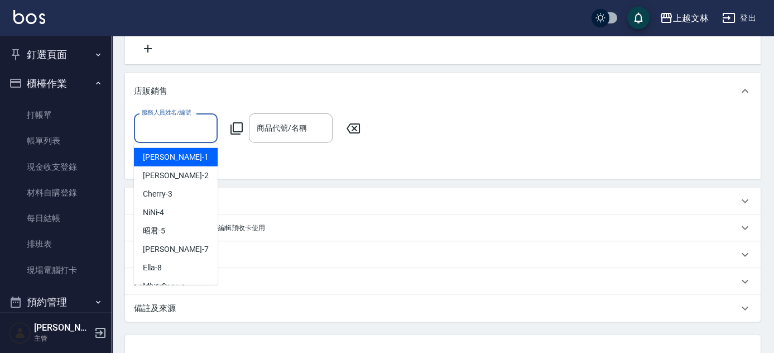
click at [170, 154] on span "[PERSON_NAME] -1" at bounding box center [176, 157] width 66 height 12
type input "[PERSON_NAME]-1"
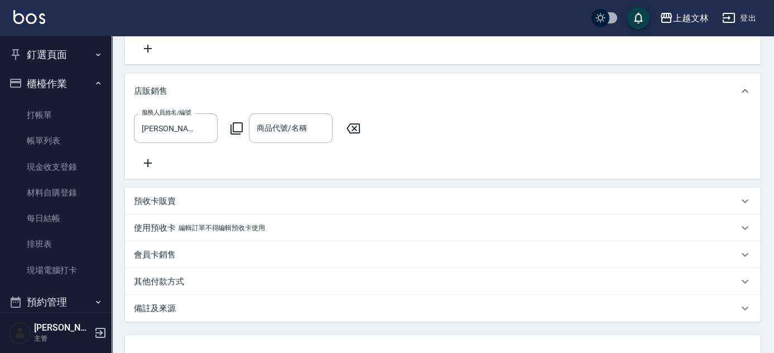
click at [235, 126] on icon at bounding box center [236, 128] width 13 height 13
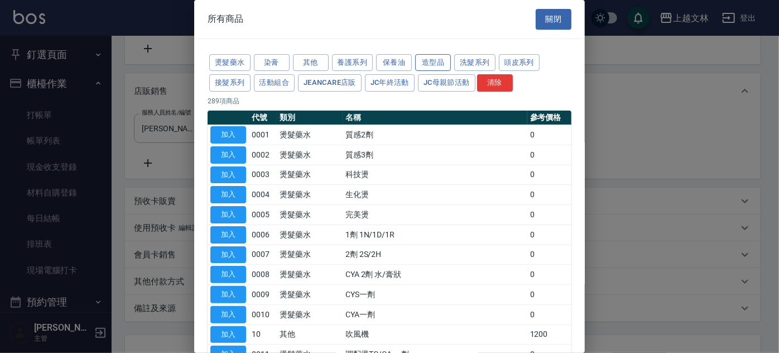
click at [434, 60] on button "造型品" at bounding box center [433, 62] width 36 height 17
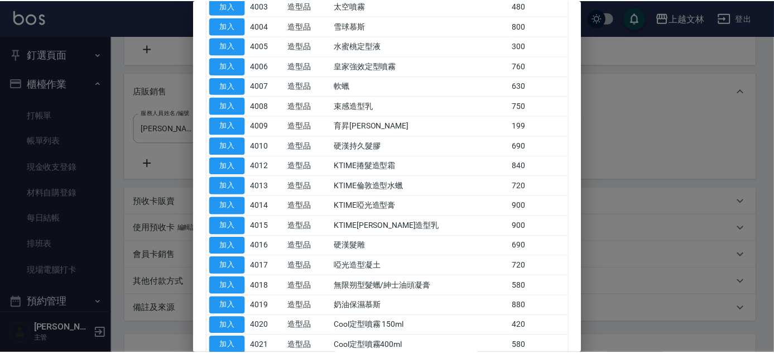
scroll to position [46, 0]
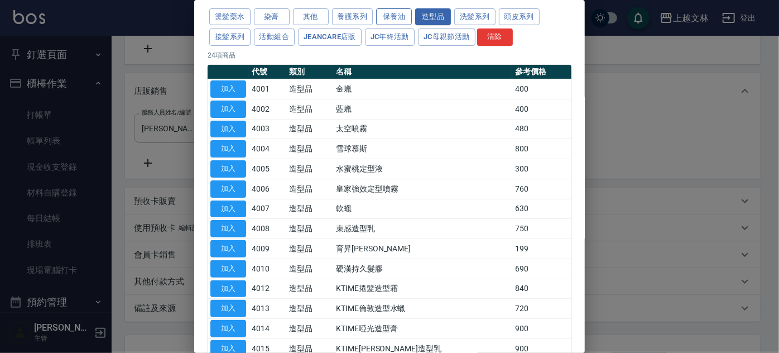
click at [387, 15] on button "保養油" at bounding box center [394, 16] width 36 height 17
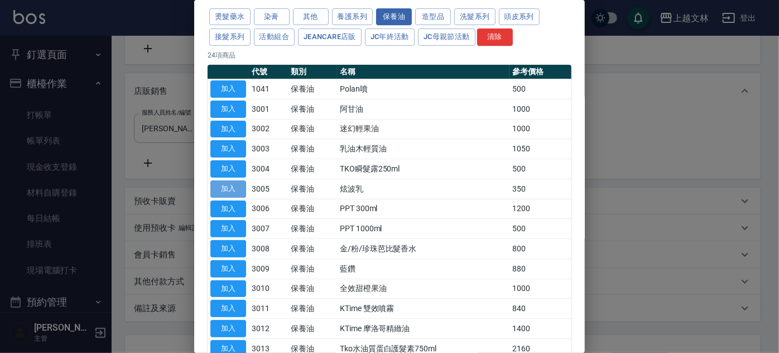
click at [235, 188] on button "加入" at bounding box center [228, 188] width 36 height 17
type input "炫波乳"
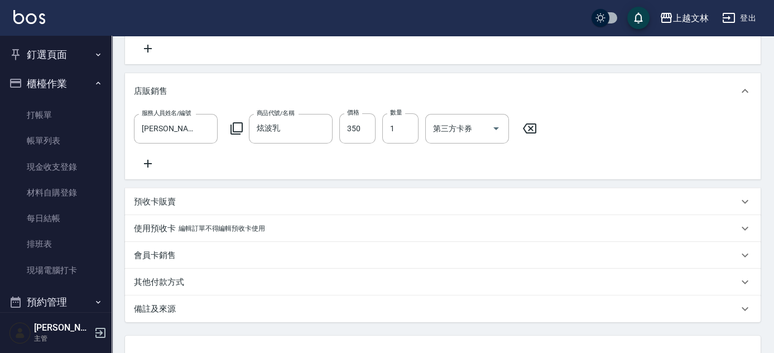
scroll to position [329, 0]
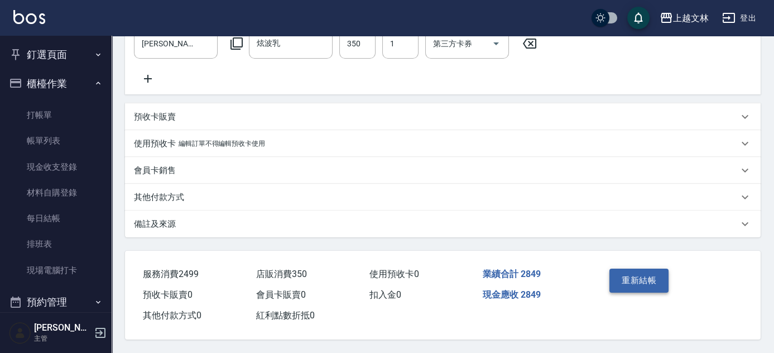
click at [632, 272] on button "重新結帳" at bounding box center [638, 279] width 59 height 23
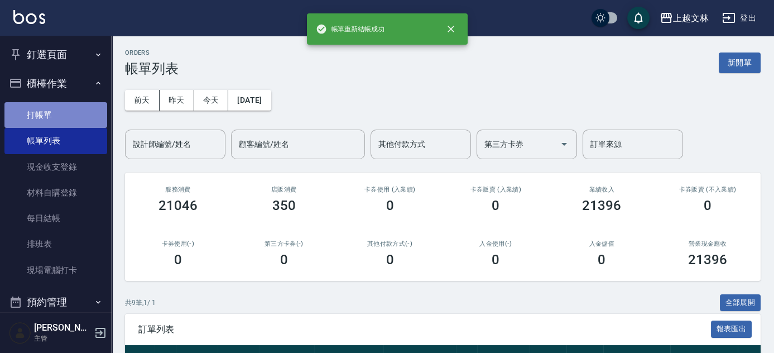
click at [57, 108] on link "打帳單" at bounding box center [55, 115] width 103 height 26
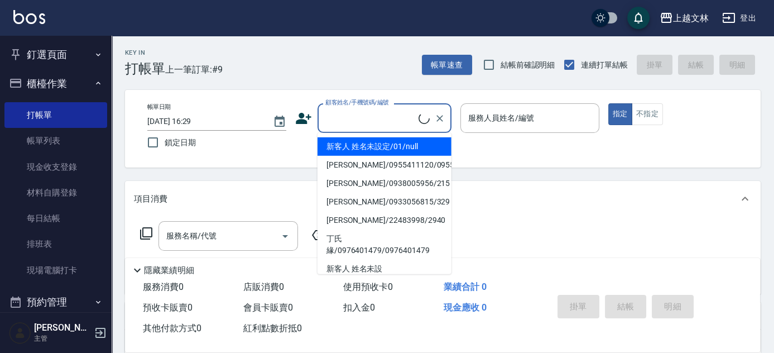
click at [397, 127] on input "顧客姓名/手機號碼/編號" at bounding box center [371, 118] width 96 height 20
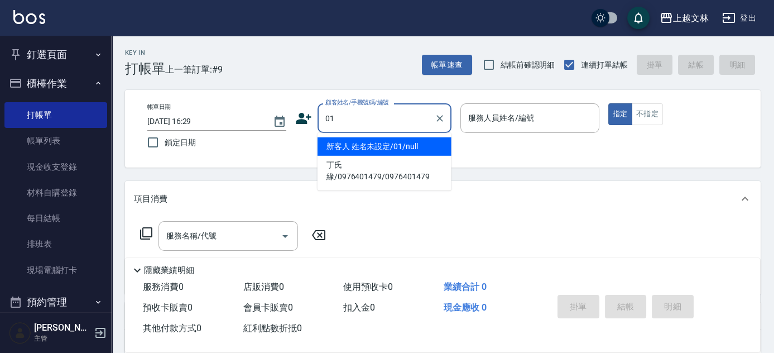
type input "新客人 姓名未設定/01/null"
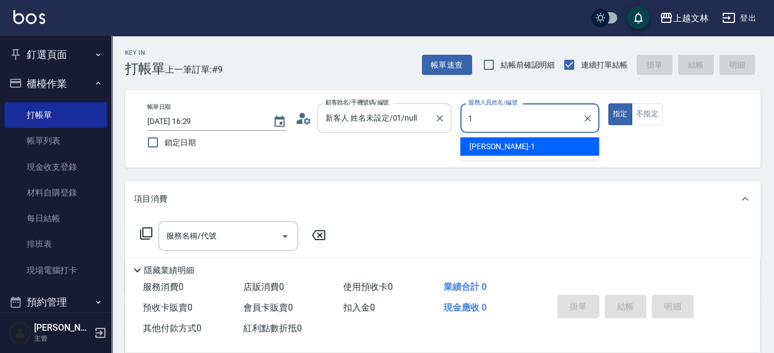
type input "[PERSON_NAME]-1"
type button "true"
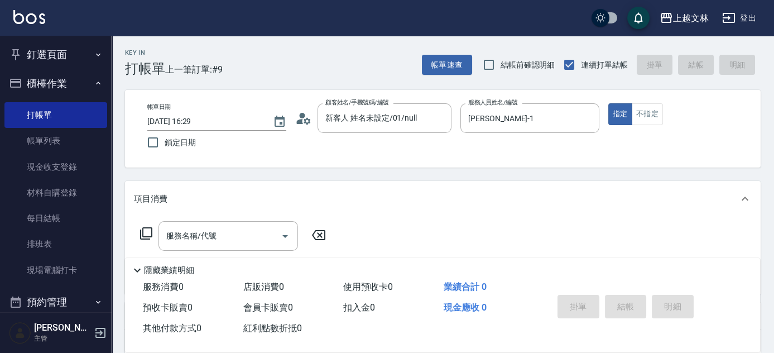
scroll to position [132, 0]
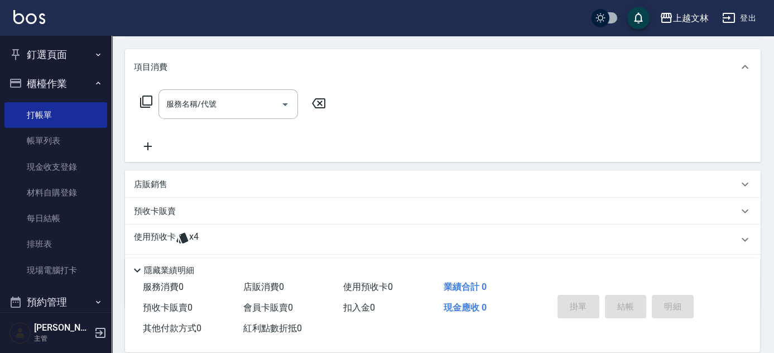
click at [136, 141] on icon at bounding box center [148, 145] width 28 height 13
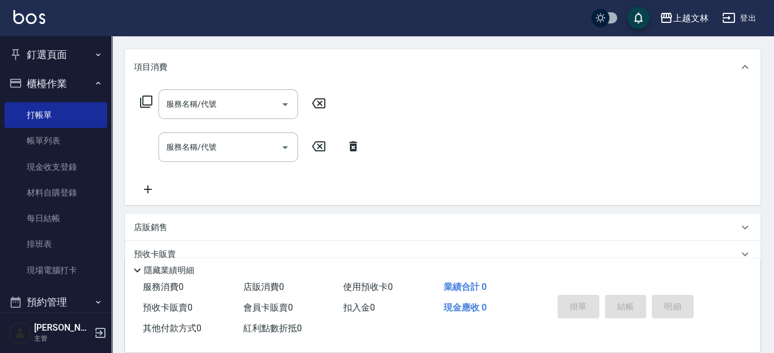
click at [154, 187] on icon at bounding box center [148, 188] width 28 height 13
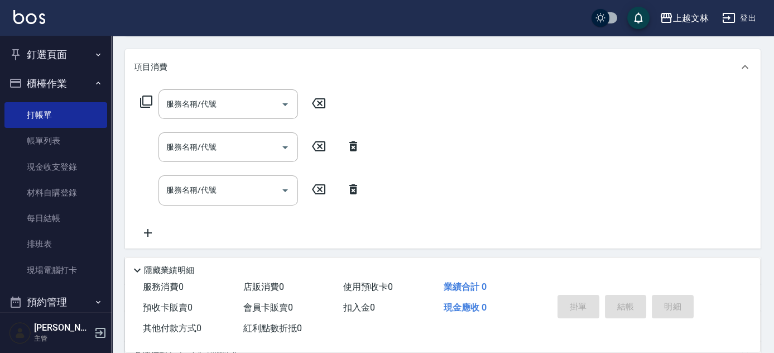
click at [153, 230] on icon at bounding box center [148, 232] width 28 height 13
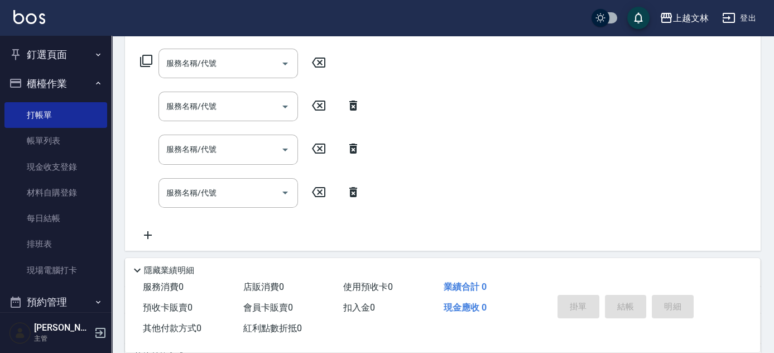
scroll to position [179, 0]
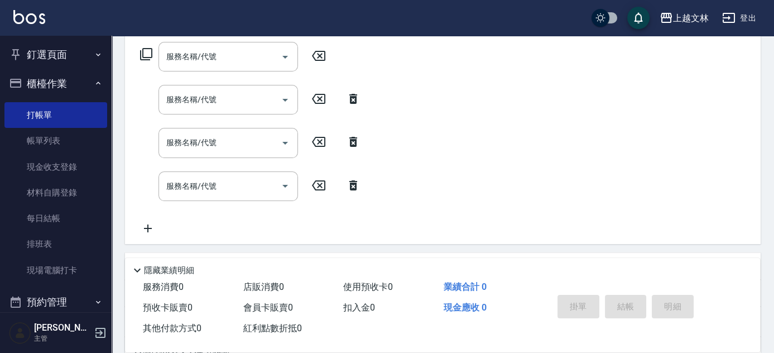
drag, startPoint x: 141, startPoint y: 229, endPoint x: 143, endPoint y: 213, distance: 16.3
click at [141, 229] on icon at bounding box center [148, 228] width 28 height 13
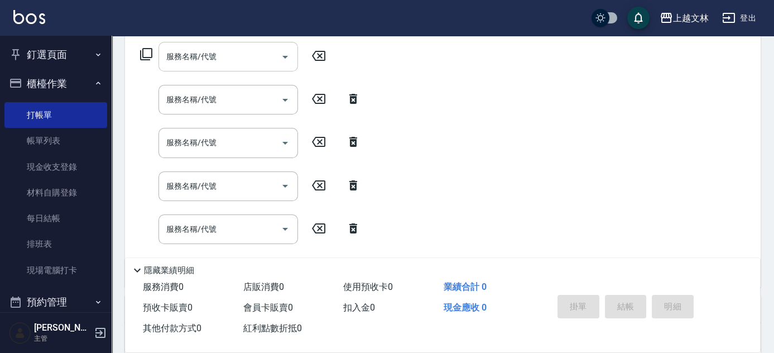
click at [196, 64] on input "服務名稱/代號" at bounding box center [219, 57] width 113 height 20
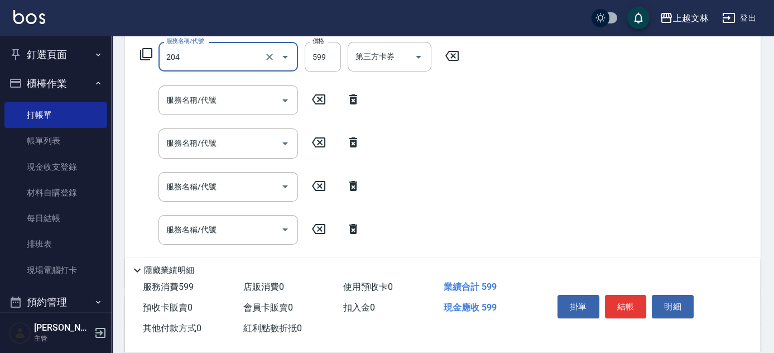
type input "A級洗+剪(204)"
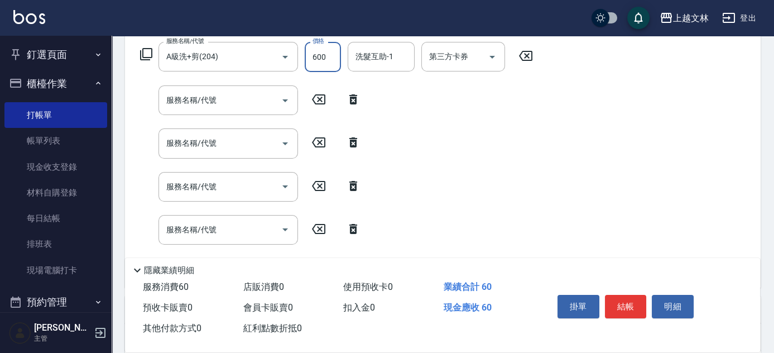
type input "600"
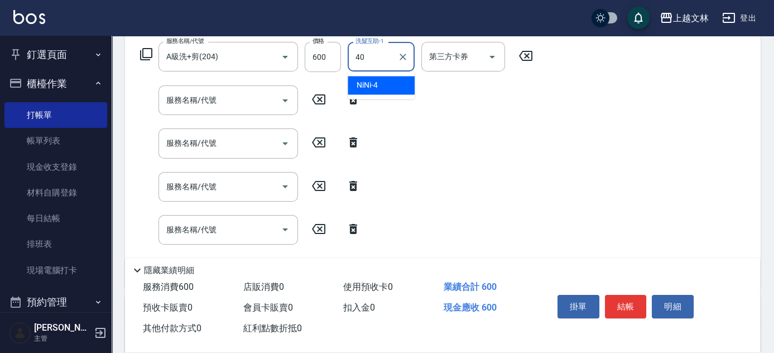
type input "[PERSON_NAME]-40"
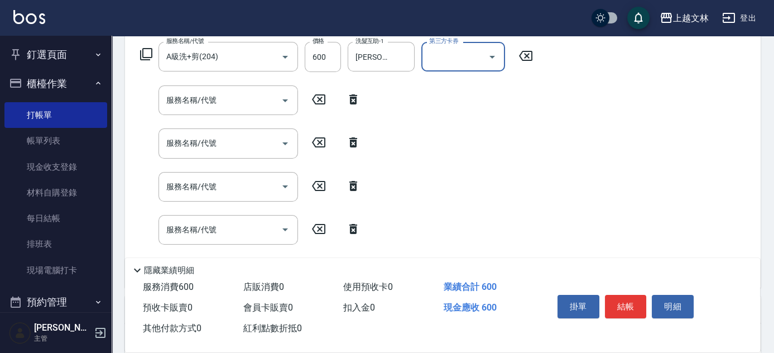
click at [211, 102] on input "服務名稱/代號" at bounding box center [219, 100] width 113 height 20
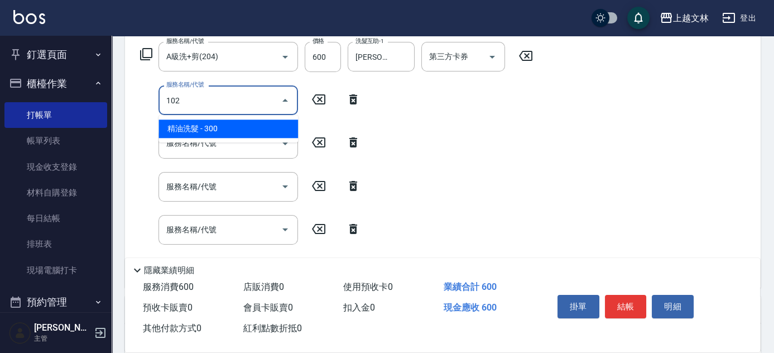
type input "精油洗髮(102)"
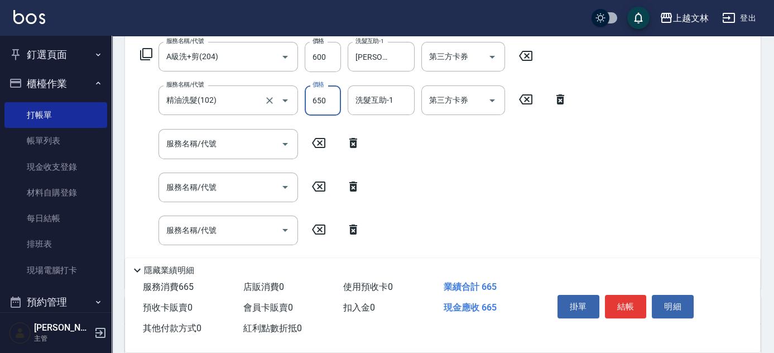
type input "650"
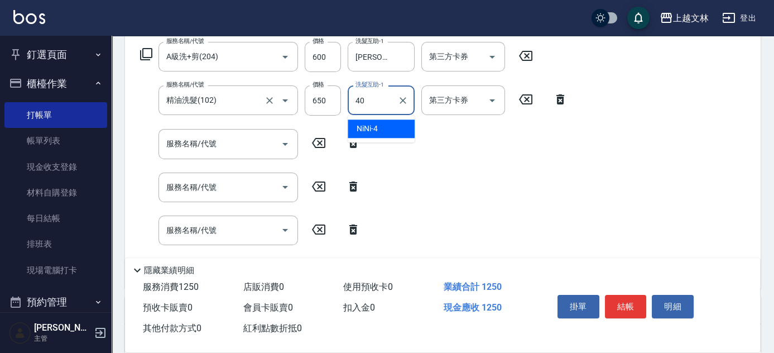
type input "[PERSON_NAME]-40"
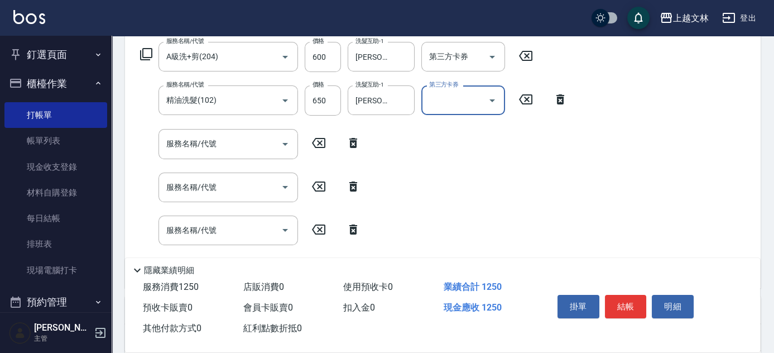
click at [214, 138] on input "服務名稱/代號" at bounding box center [219, 144] width 113 height 20
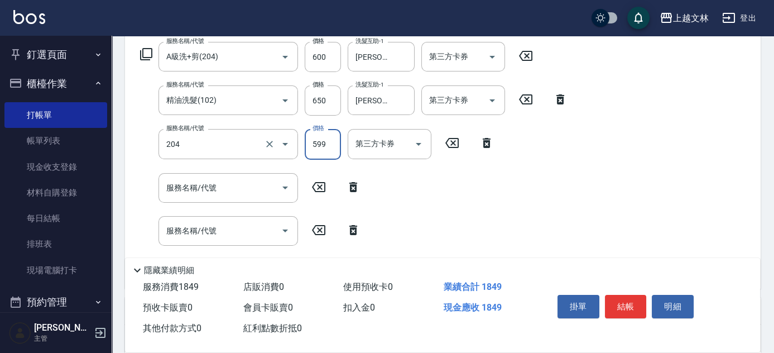
type input "A級洗+剪(204)"
type input "60040"
click at [219, 190] on input "服務名稱/代號" at bounding box center [219, 188] width 113 height 20
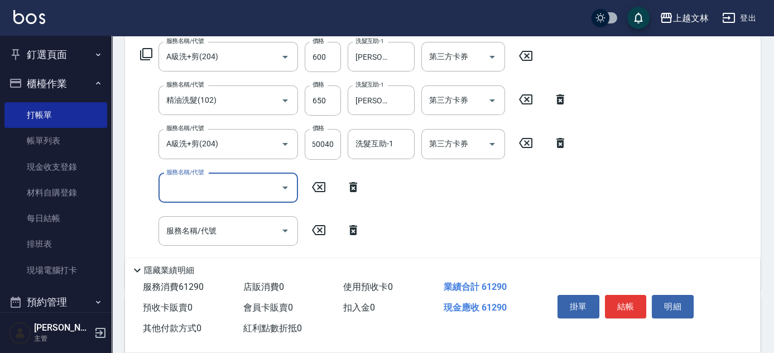
scroll to position [0, 0]
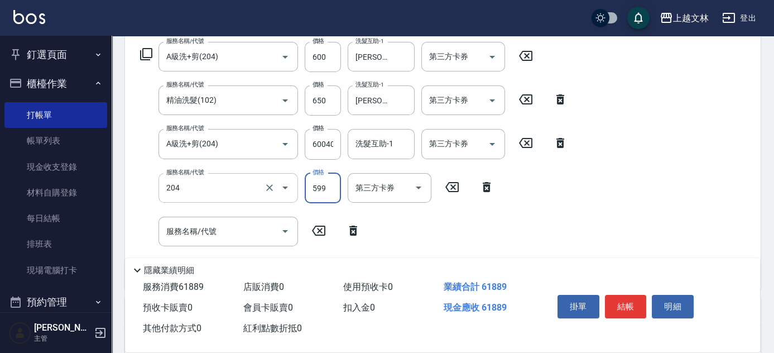
type input "A級洗+剪(204)"
type input "600"
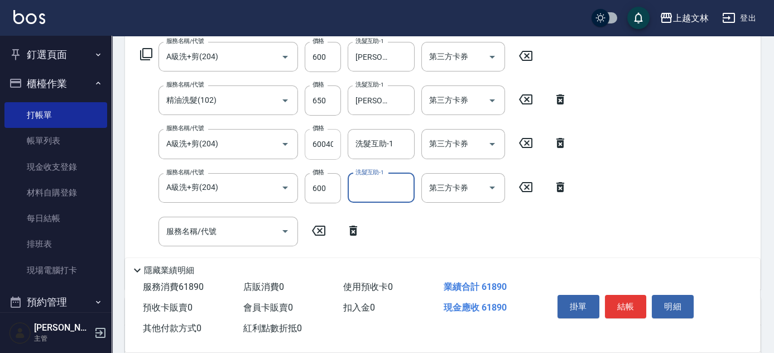
click at [324, 147] on input "60040" at bounding box center [323, 144] width 36 height 30
click at [334, 148] on input "60040" at bounding box center [323, 144] width 36 height 30
type input "600"
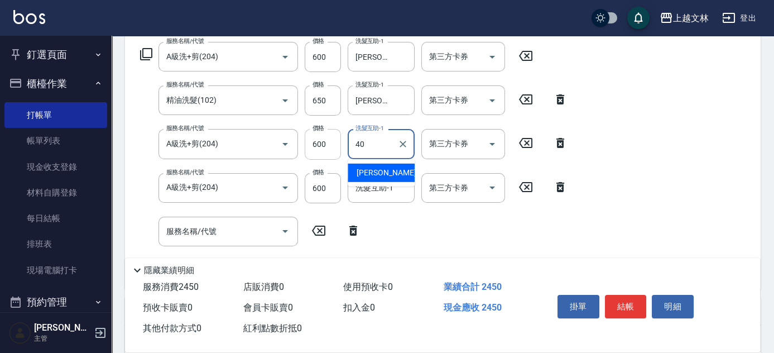
type input "[PERSON_NAME]-40"
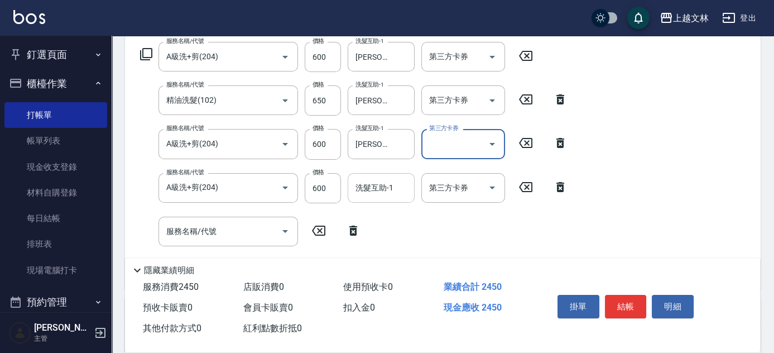
click at [372, 184] on div "洗髮互助-1 洗髮互助-1" at bounding box center [381, 188] width 67 height 30
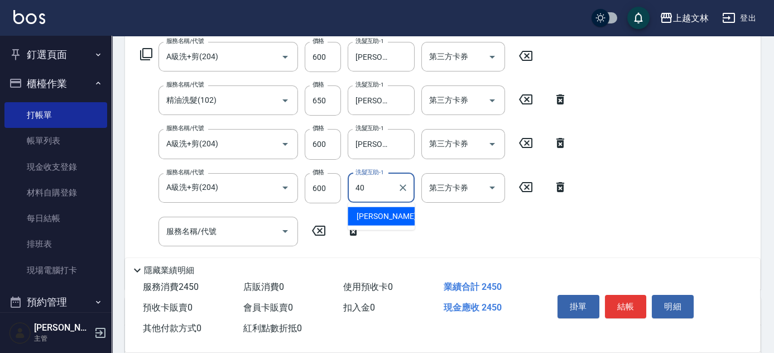
type input "[PERSON_NAME]-40"
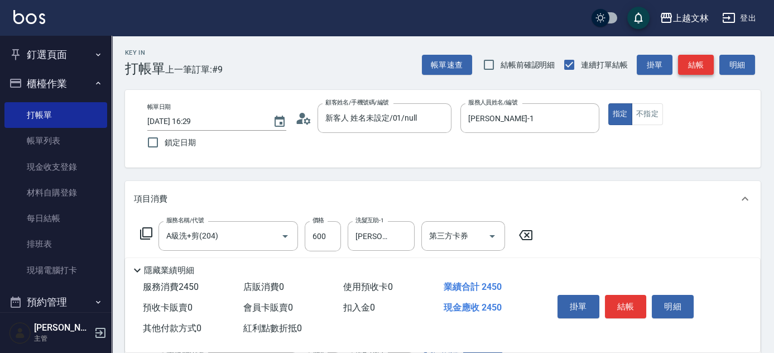
click at [700, 69] on button "結帳" at bounding box center [696, 65] width 36 height 21
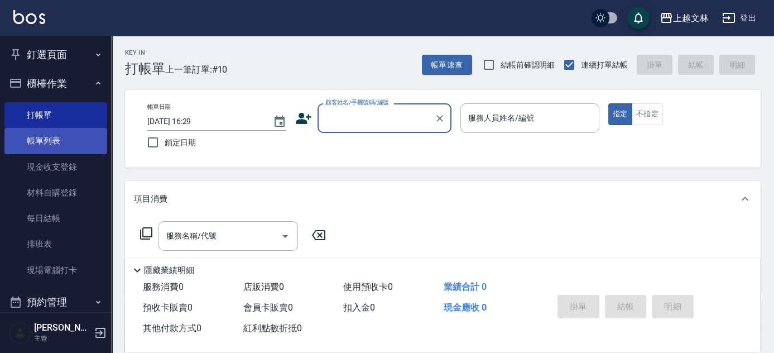
click at [44, 141] on link "帳單列表" at bounding box center [55, 141] width 103 height 26
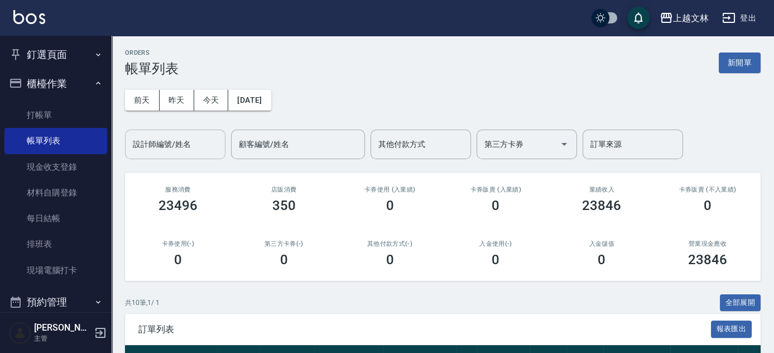
click at [199, 145] on input "設計師編號/姓名" at bounding box center [175, 144] width 90 height 20
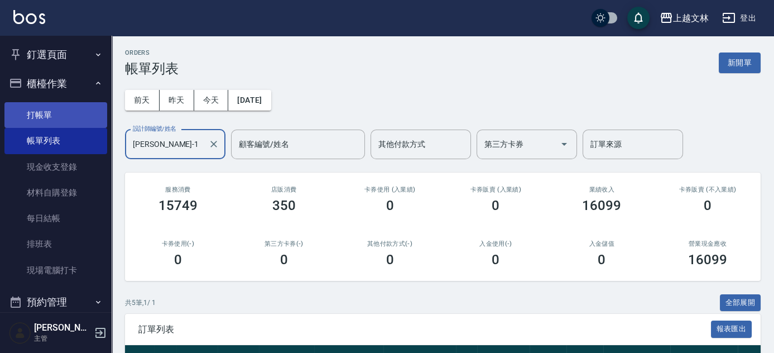
type input "[PERSON_NAME]-1"
click at [65, 119] on link "打帳單" at bounding box center [55, 115] width 103 height 26
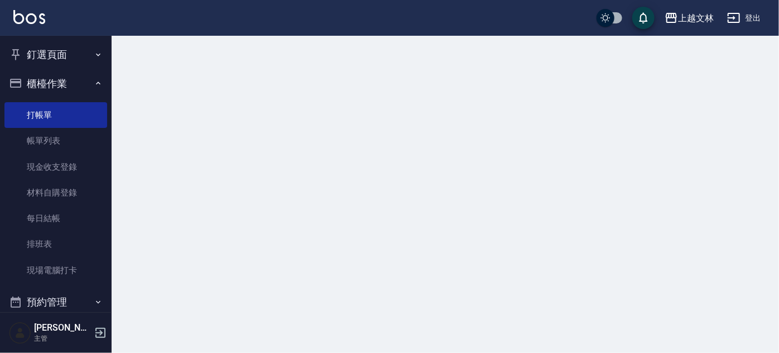
click at [61, 81] on button "櫃檯作業" at bounding box center [55, 83] width 103 height 29
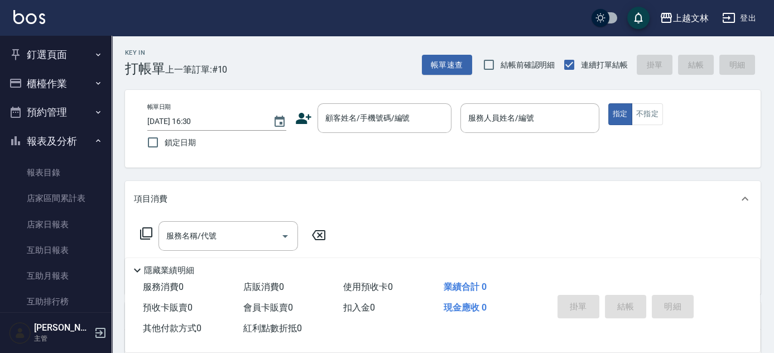
click at [69, 139] on button "報表及分析" at bounding box center [55, 141] width 103 height 29
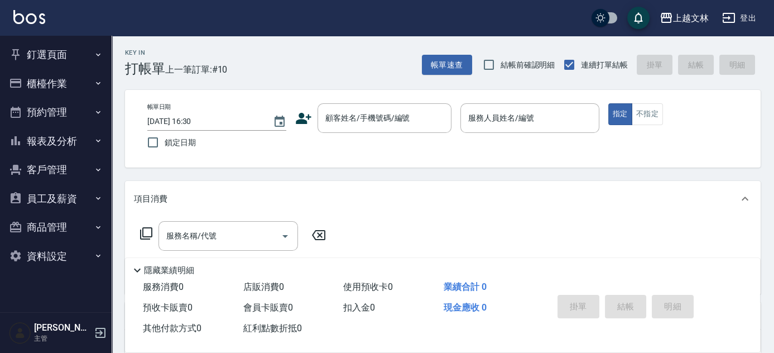
click at [61, 142] on button "報表及分析" at bounding box center [55, 141] width 103 height 29
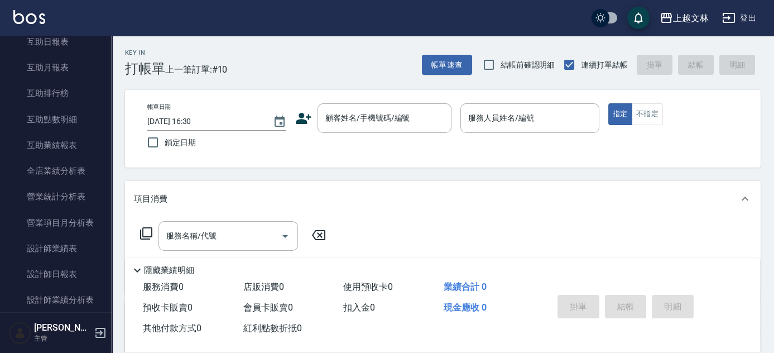
scroll to position [232, 0]
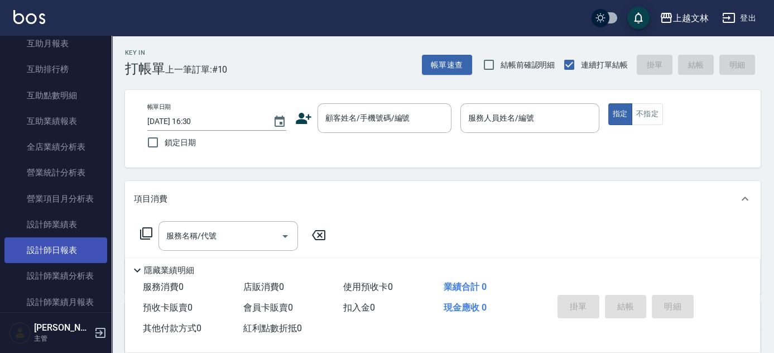
click at [77, 250] on link "設計師日報表" at bounding box center [55, 250] width 103 height 26
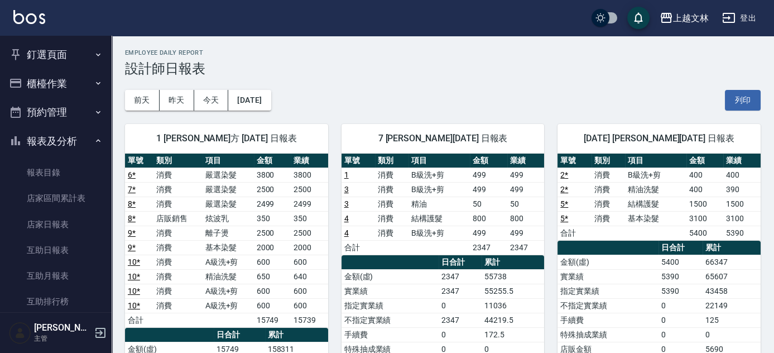
click at [89, 148] on button "報表及分析" at bounding box center [55, 141] width 103 height 29
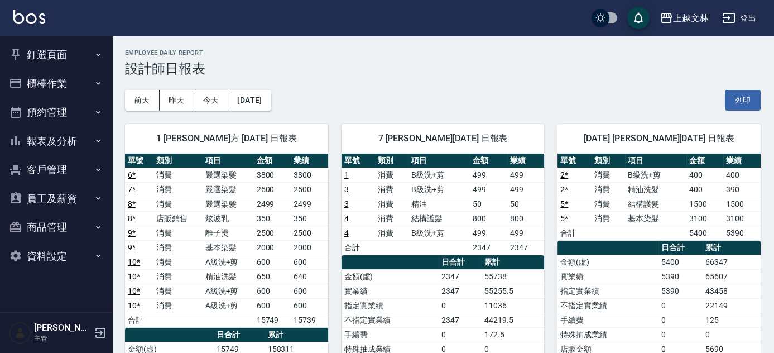
click at [67, 77] on button "櫃檯作業" at bounding box center [55, 83] width 103 height 29
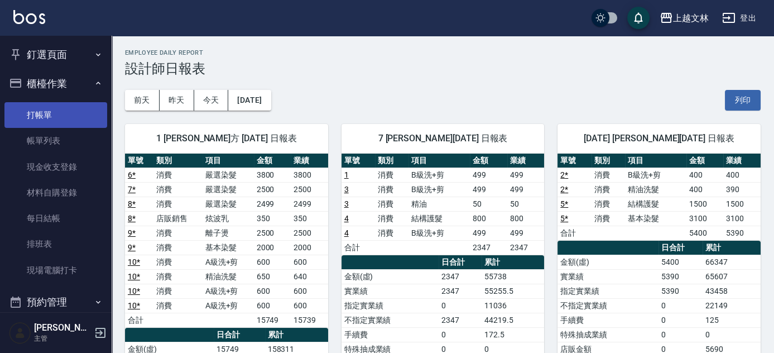
click at [49, 122] on link "打帳單" at bounding box center [55, 115] width 103 height 26
